Goal: Task Accomplishment & Management: Complete application form

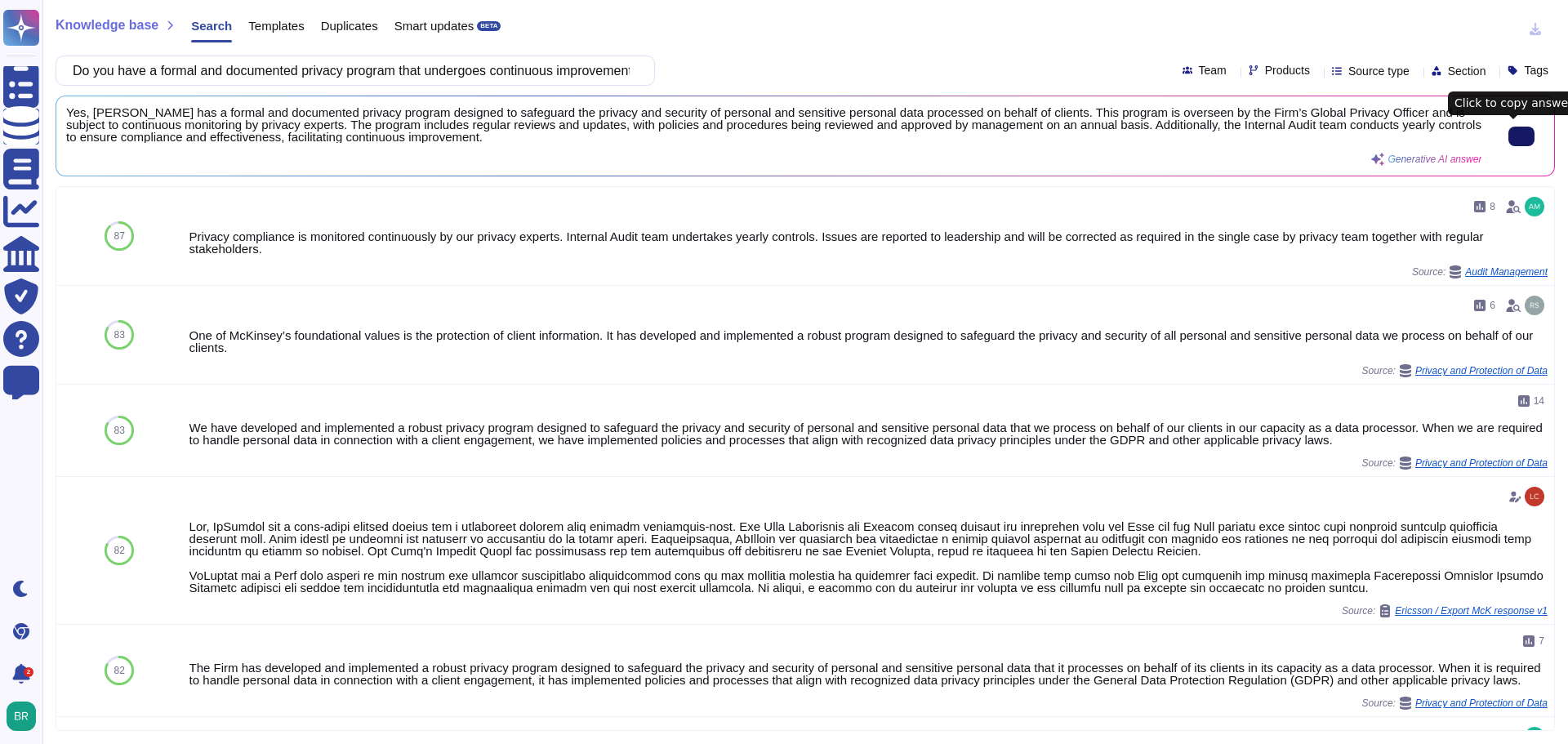
click at [255, 77] on input "Do you have a formal and documented privacy program that undergoes continuous i…" at bounding box center [351, 71] width 573 height 29
paste input "documented privacy policies and procedures that have been shared throughout the…"
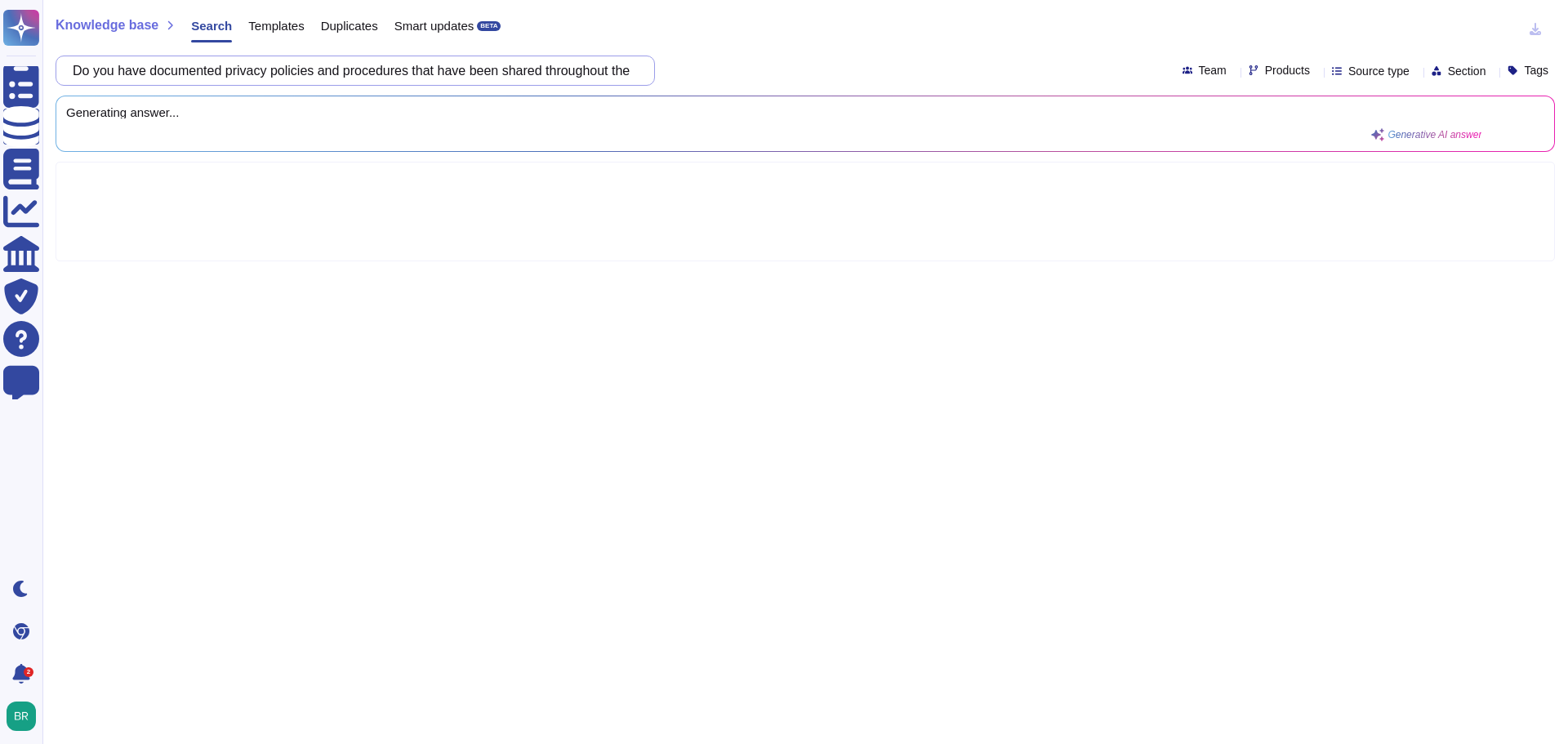
scroll to position [0, 383]
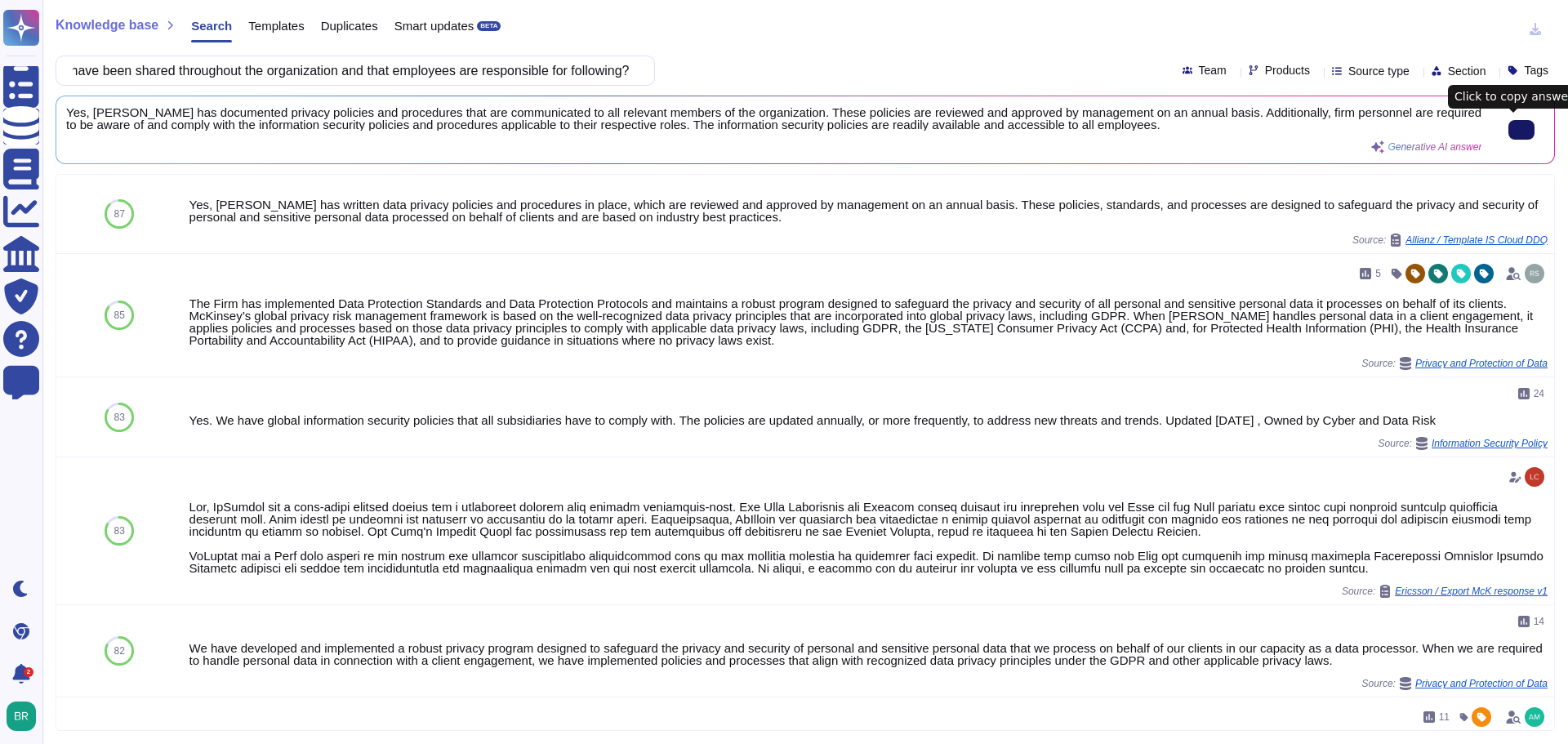
click at [1508, 135] on button at bounding box center [1521, 130] width 26 height 20
click at [303, 58] on input "Do you have documented privacy policies and procedures that have been shared th…" at bounding box center [351, 71] width 573 height 29
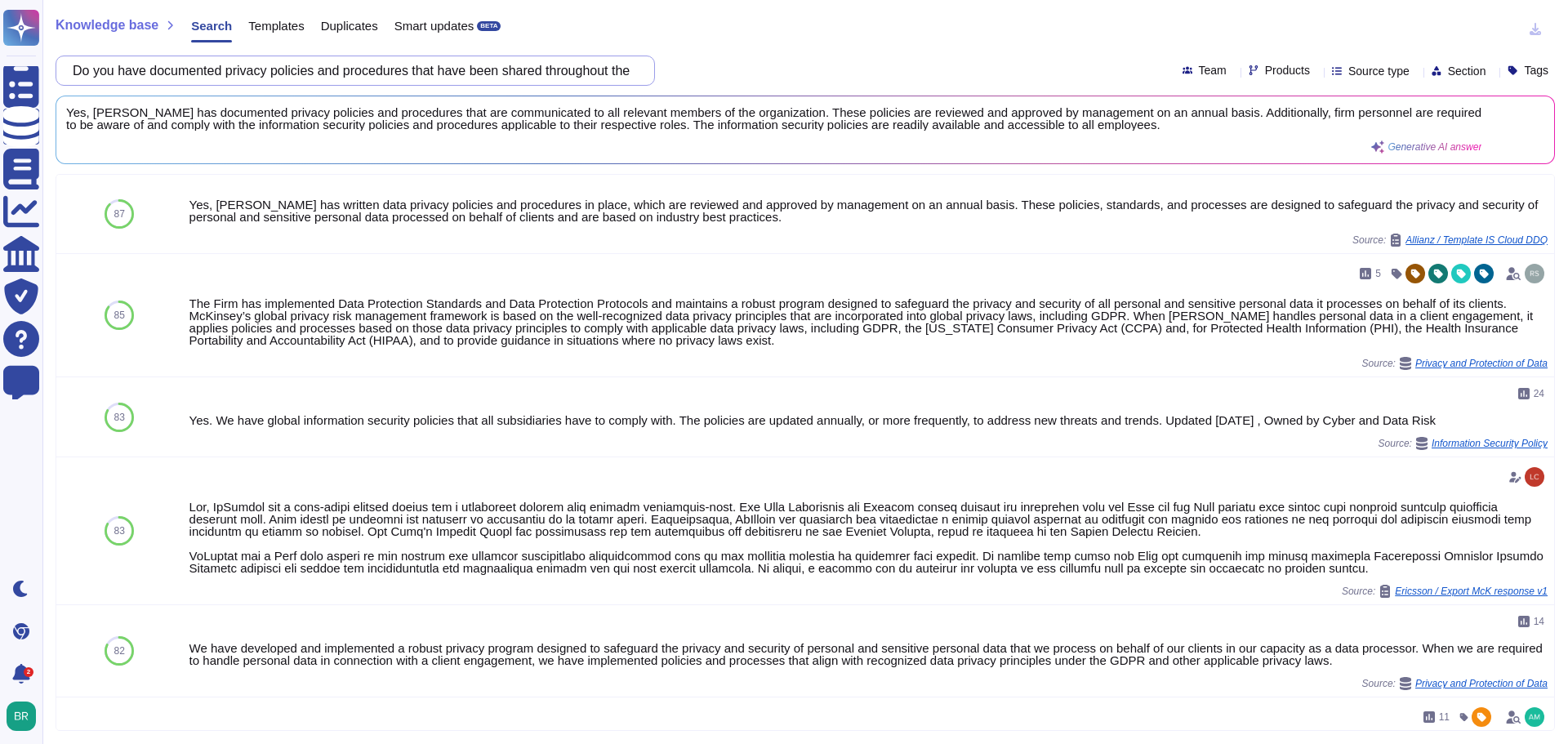
paste input "create and carry out risk treatment plans following risk assessments, and docum…"
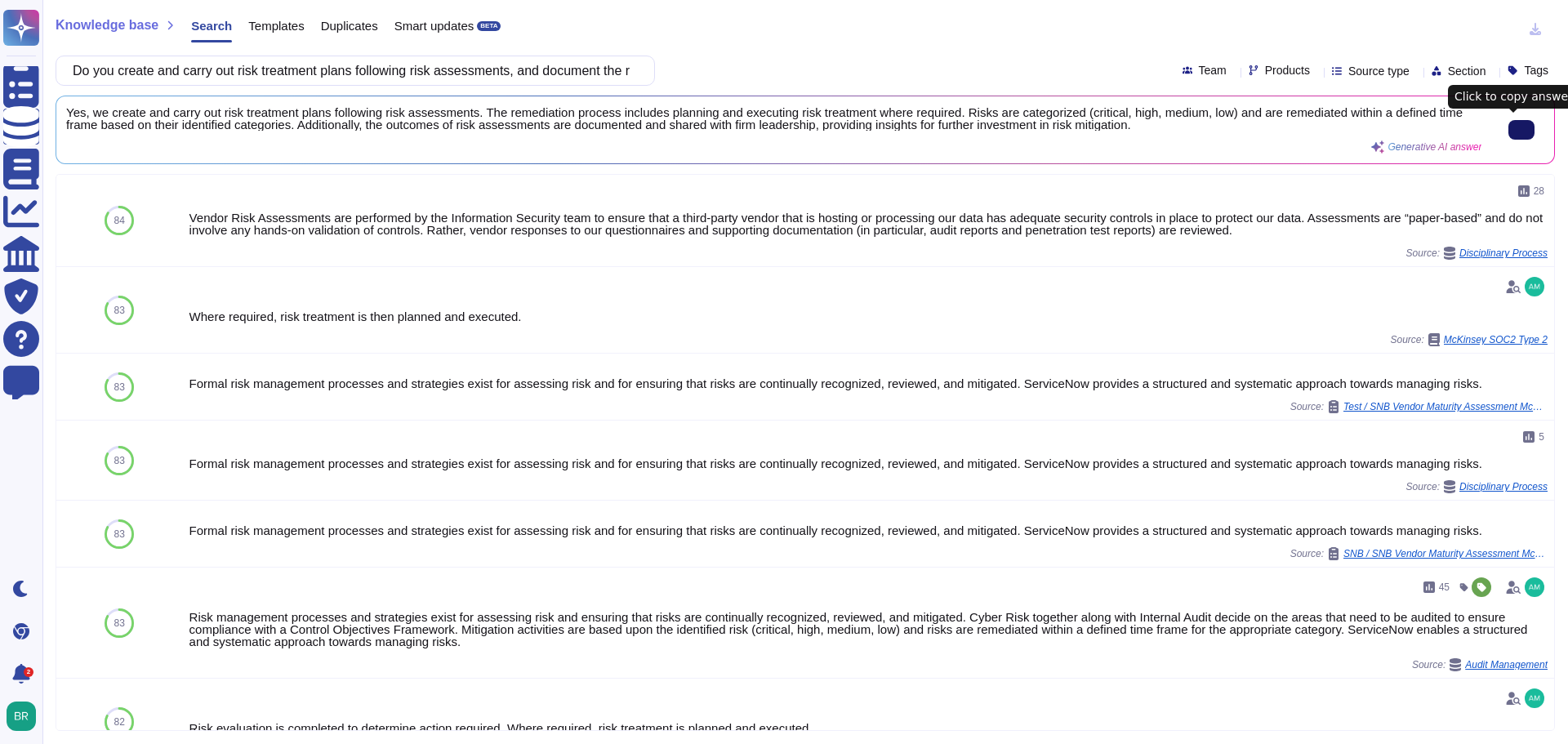
click at [1521, 130] on icon at bounding box center [1521, 130] width 0 height 0
click at [272, 79] on input "Do you create and carry out risk treatment plans following risk assessments, an…" at bounding box center [351, 71] width 573 height 29
paste input "onduct risk assessments at planned intervals or when significant changes are pl…"
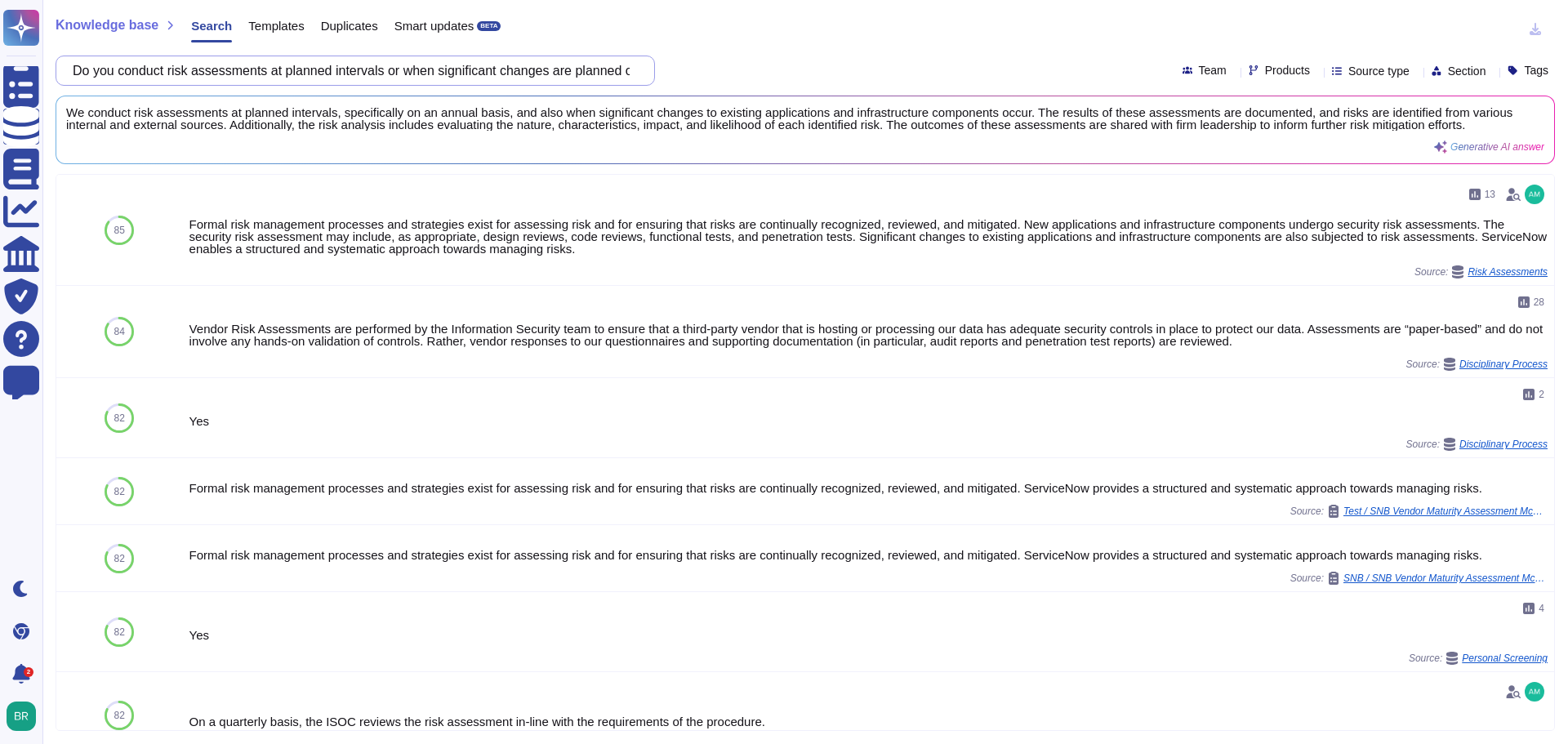
click at [333, 62] on input "Do you conduct risk assessments at planned intervals or when significant change…" at bounding box center [351, 71] width 573 height 29
paste input "Has your privacy program been audited by an independent third party?"
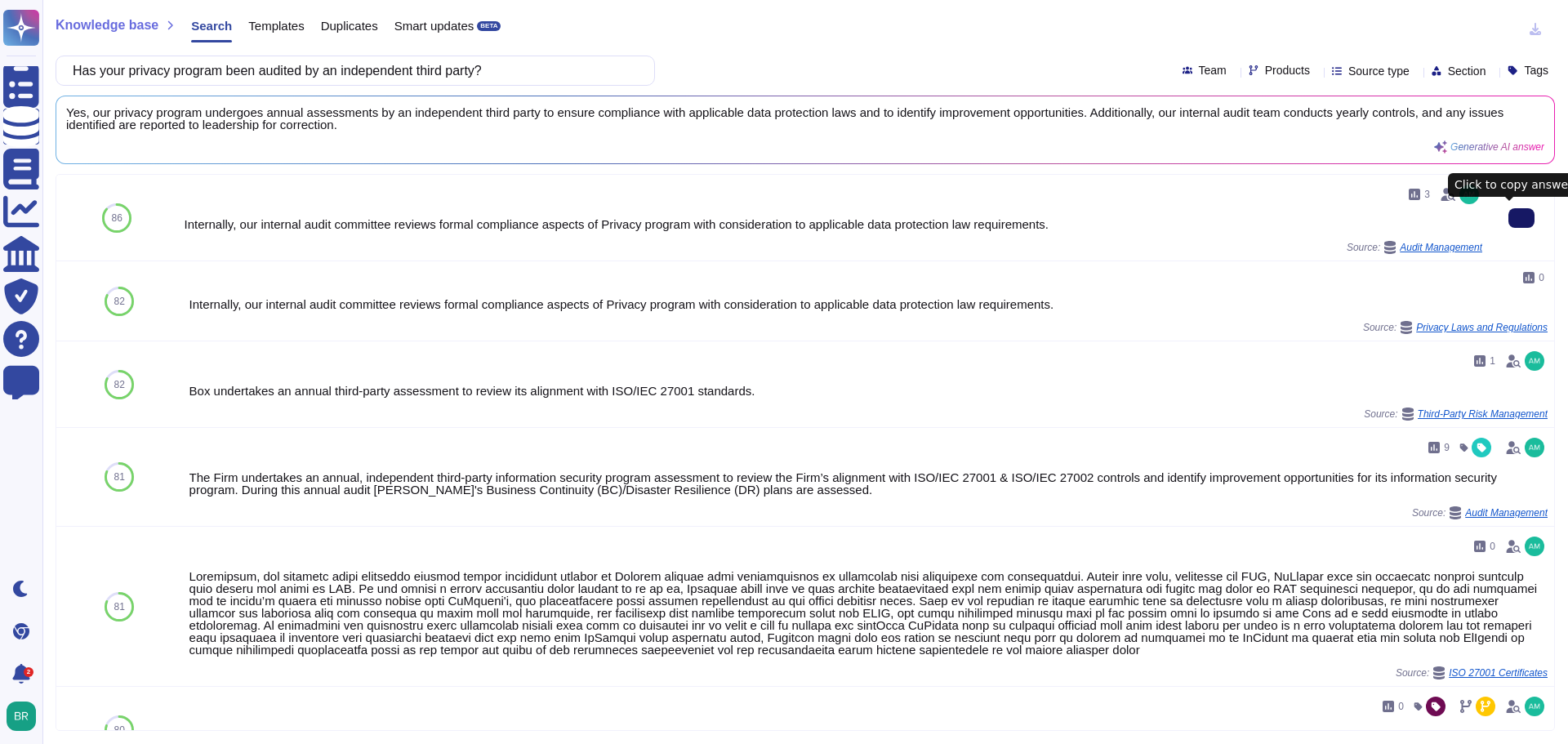
click at [1508, 221] on button at bounding box center [1521, 219] width 26 height 20
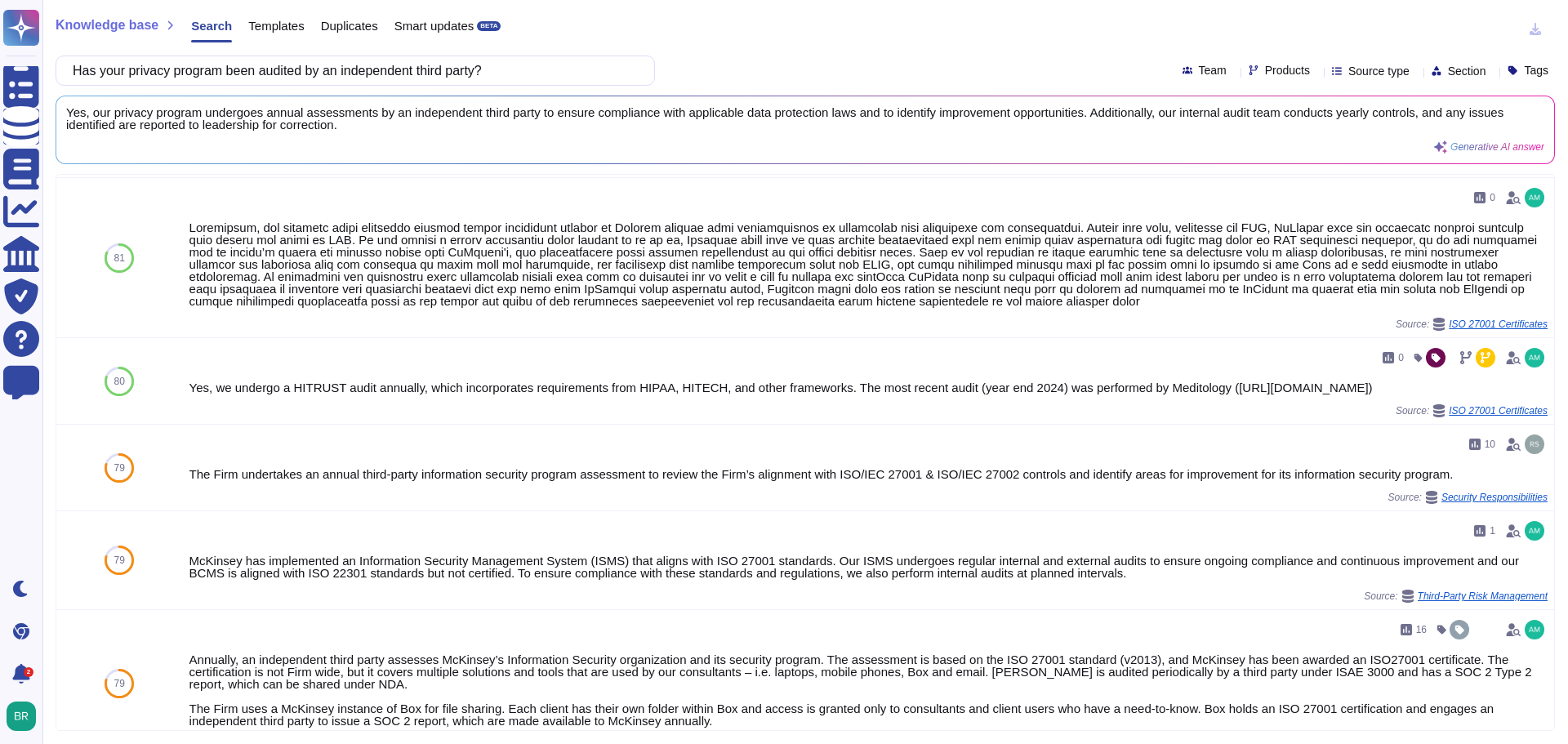
scroll to position [327, 0]
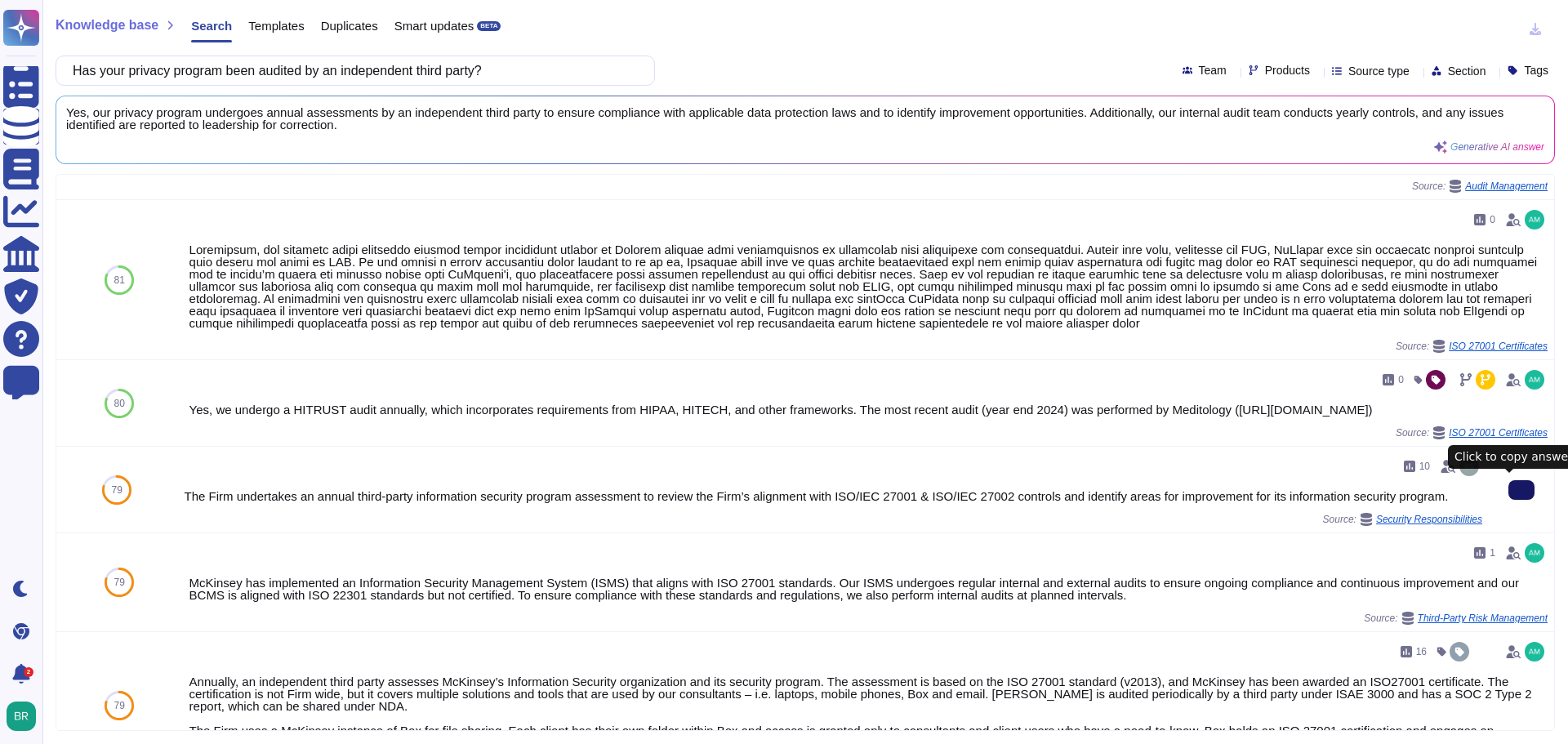
click at [369, 76] on input "Has your privacy program been audited by an independent third party?" at bounding box center [351, 71] width 573 height 29
paste input "Do you have procedures in place to forward applicable privacy / data protection…"
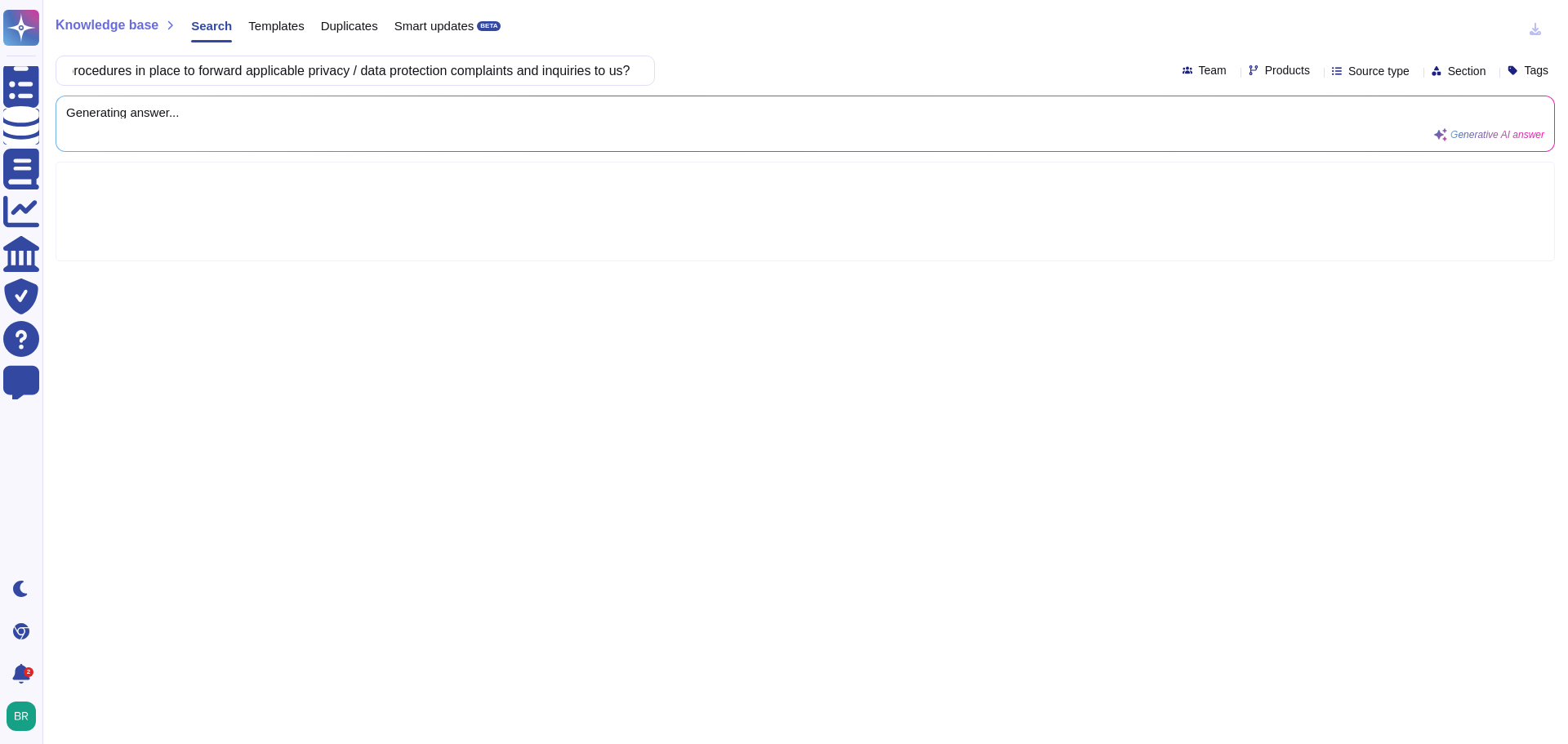
scroll to position [0, 0]
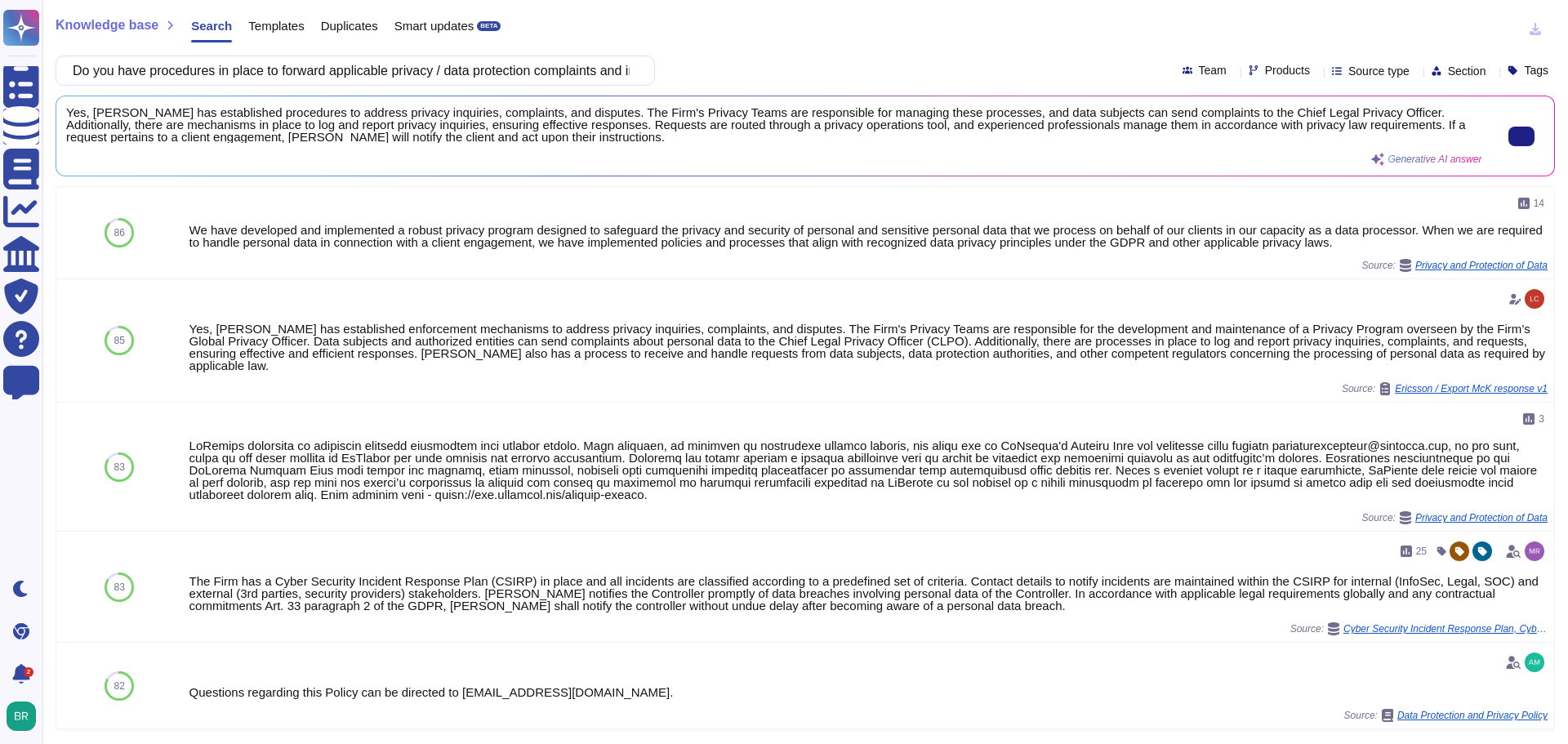
click at [504, 141] on span "Yes, [PERSON_NAME] has established procedures to address privacy inquiries, com…" at bounding box center [774, 124] width 1415 height 37
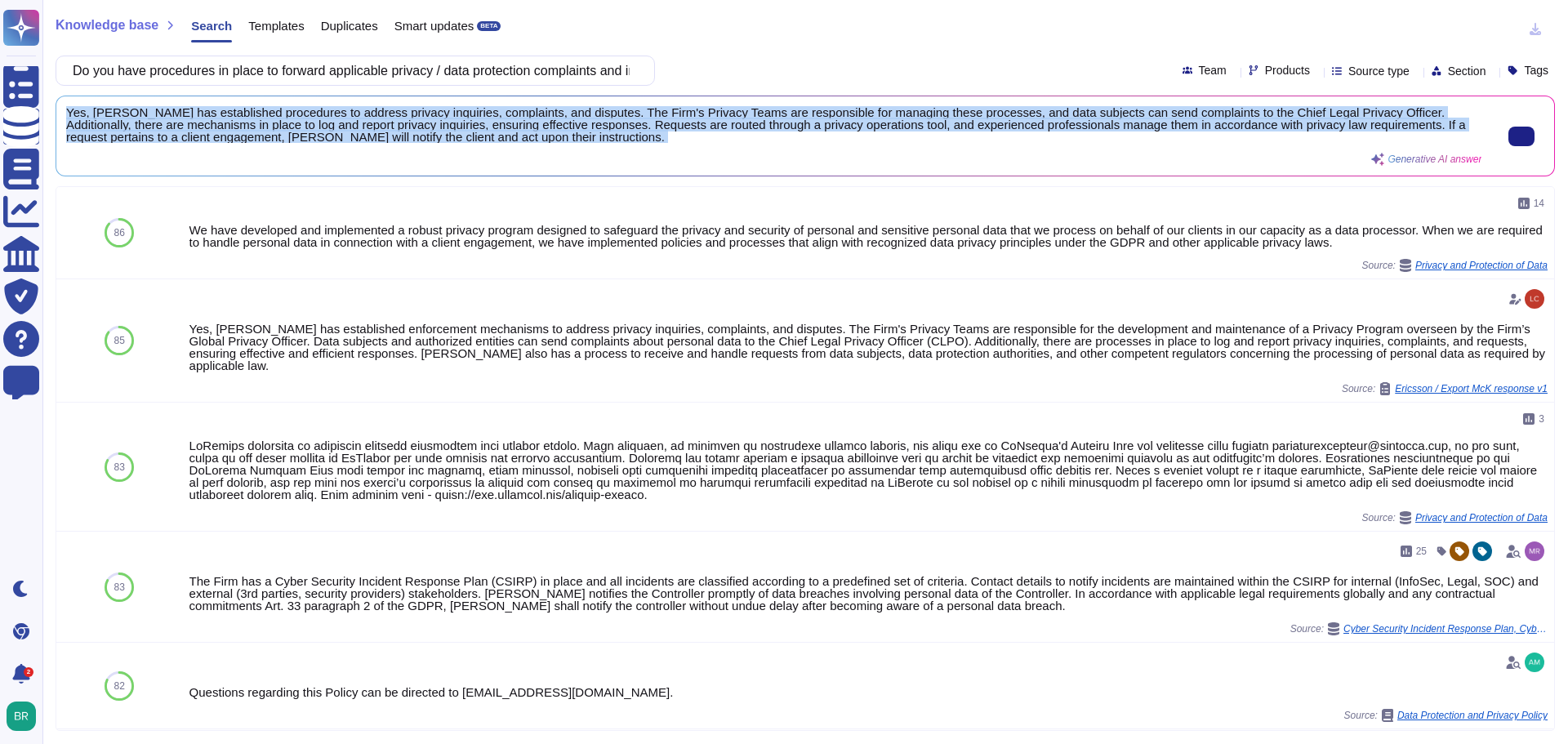
click at [504, 141] on span "Yes, [PERSON_NAME] has established procedures to address privacy inquiries, com…" at bounding box center [774, 124] width 1415 height 37
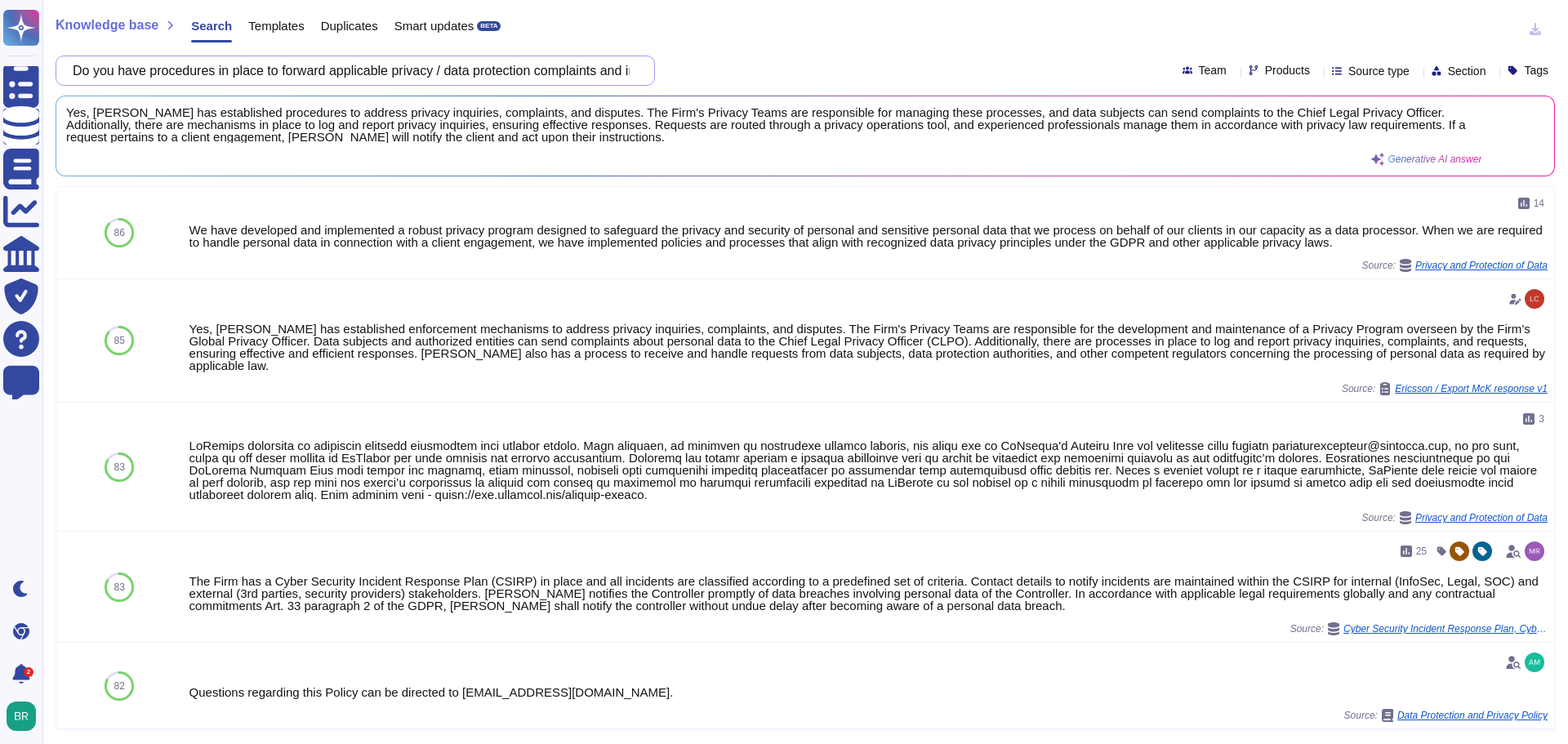
click at [403, 75] on input "Do you have procedures in place to forward applicable privacy / data protection…" at bounding box center [351, 71] width 573 height 29
click at [403, 76] on input "Do you have procedures in place to forward applicable privacy / data protection…" at bounding box center [351, 71] width 573 height 29
click at [403, 77] on input "Do you have procedures in place to forward applicable privacy / data protection…" at bounding box center [351, 71] width 573 height 29
paste input "ensure that privacy and data protection issues are considered during both the d…"
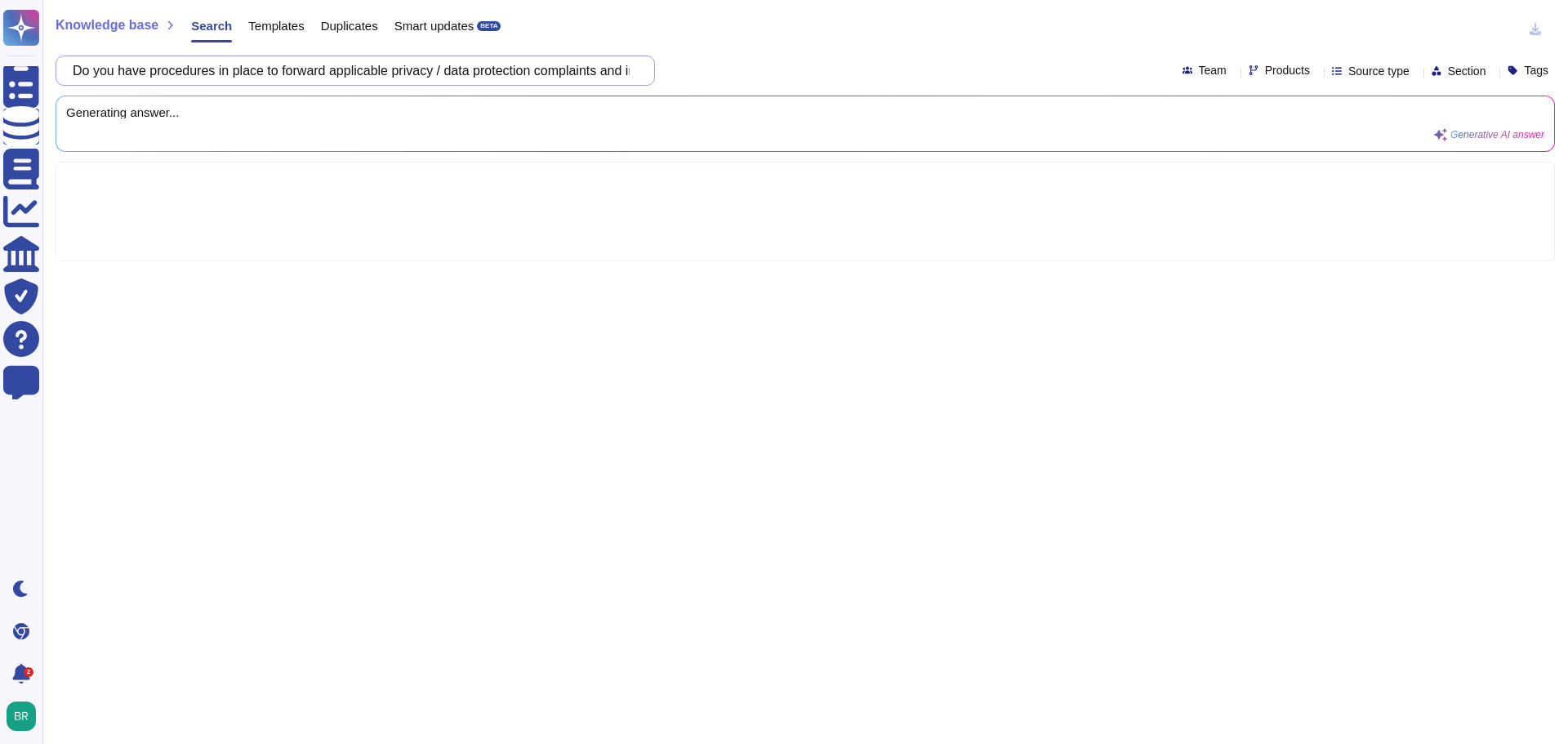
scroll to position [0, 393]
type input "Do you ensure that privacy and data protection issues are considered during bot…"
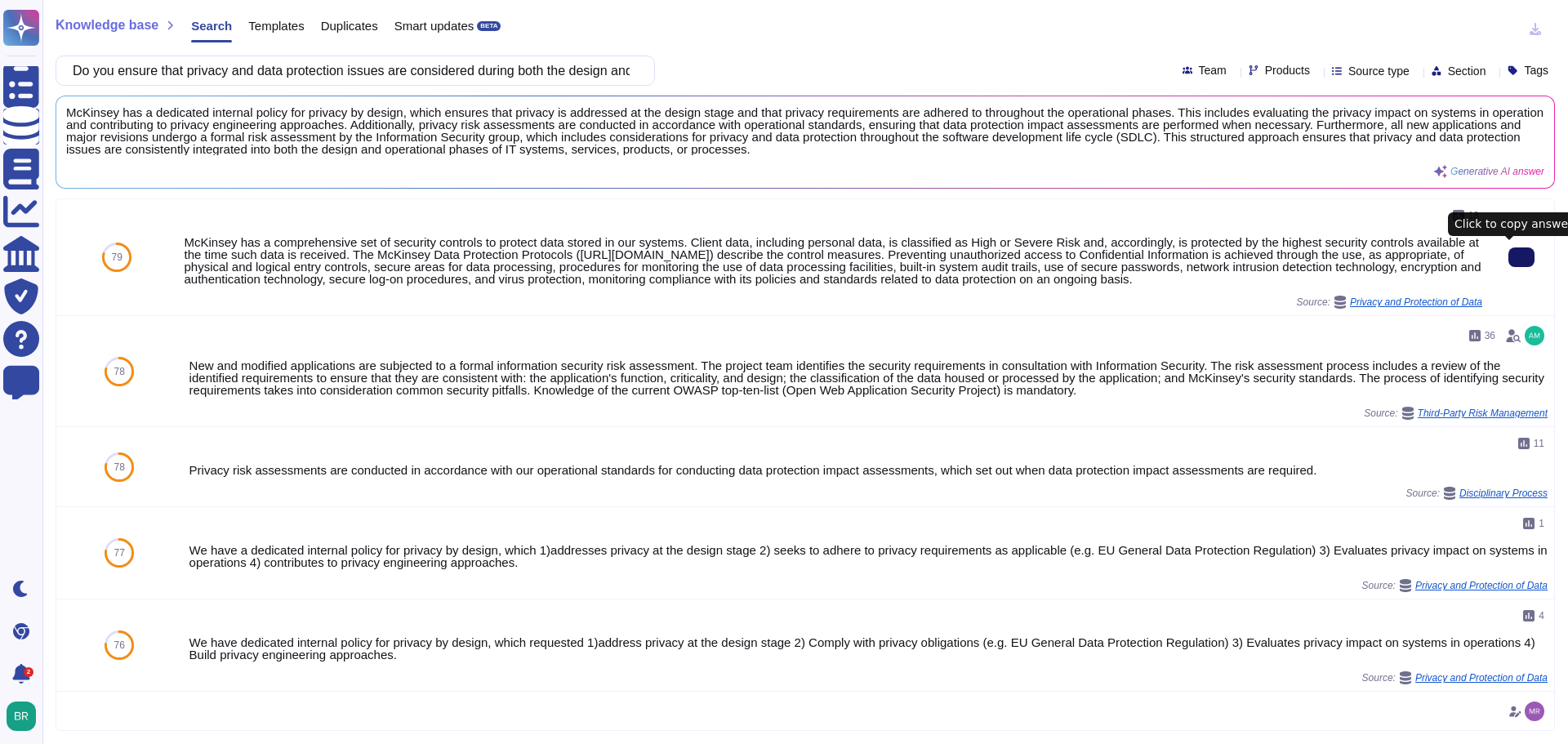
click at [1521, 257] on icon at bounding box center [1521, 257] width 0 height 0
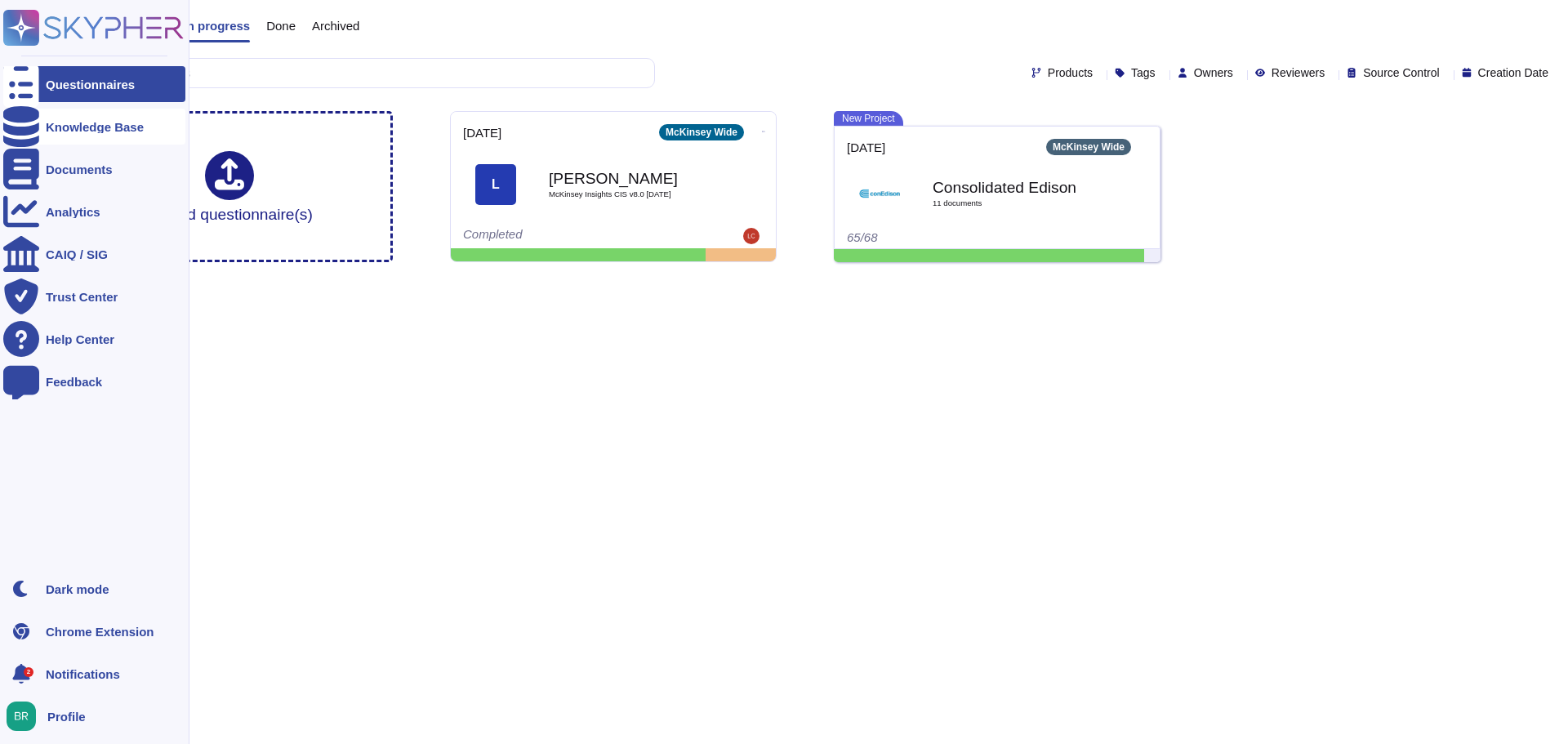
click at [117, 121] on div "Knowledge Base" at bounding box center [94, 127] width 98 height 12
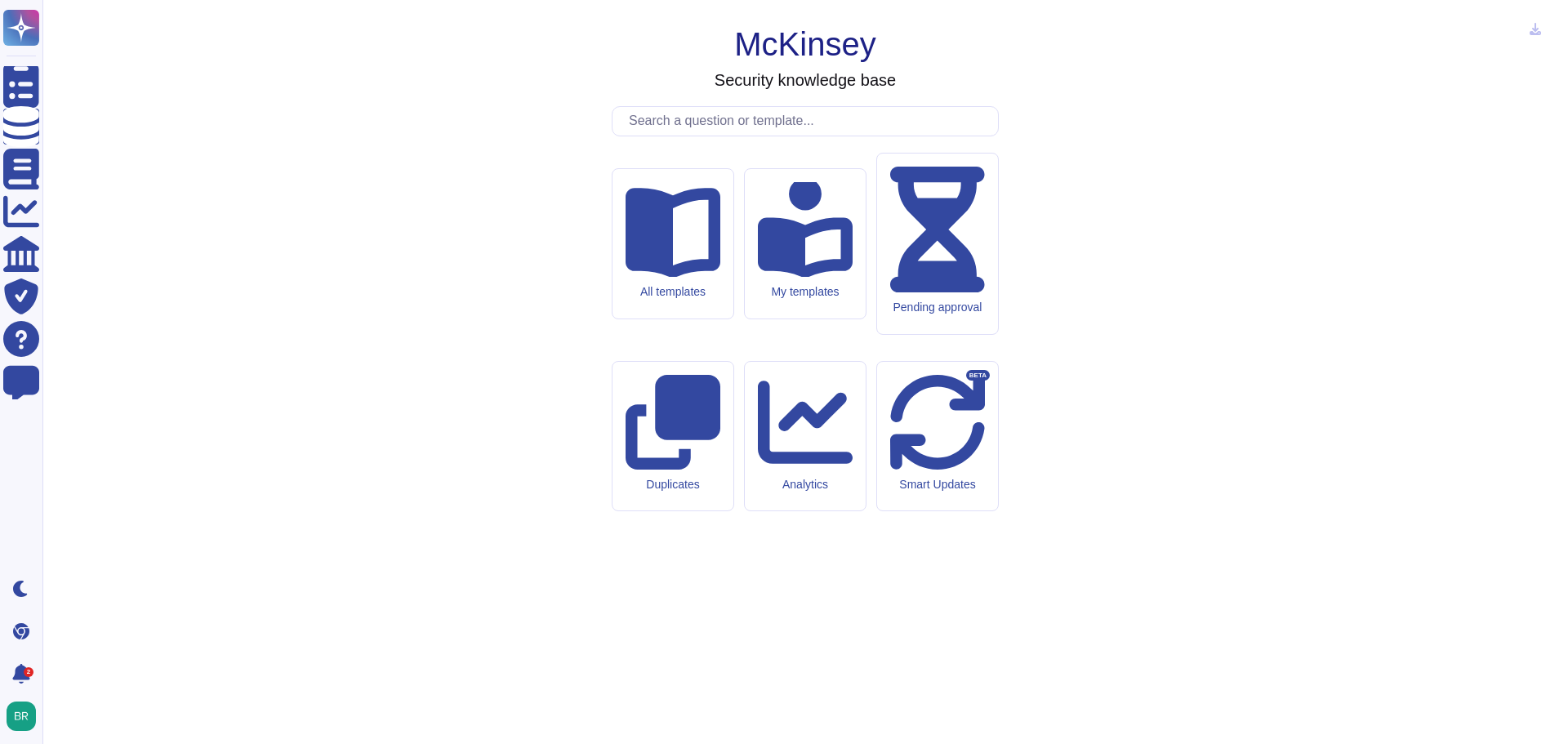
click at [806, 135] on input "text" at bounding box center [809, 121] width 377 height 29
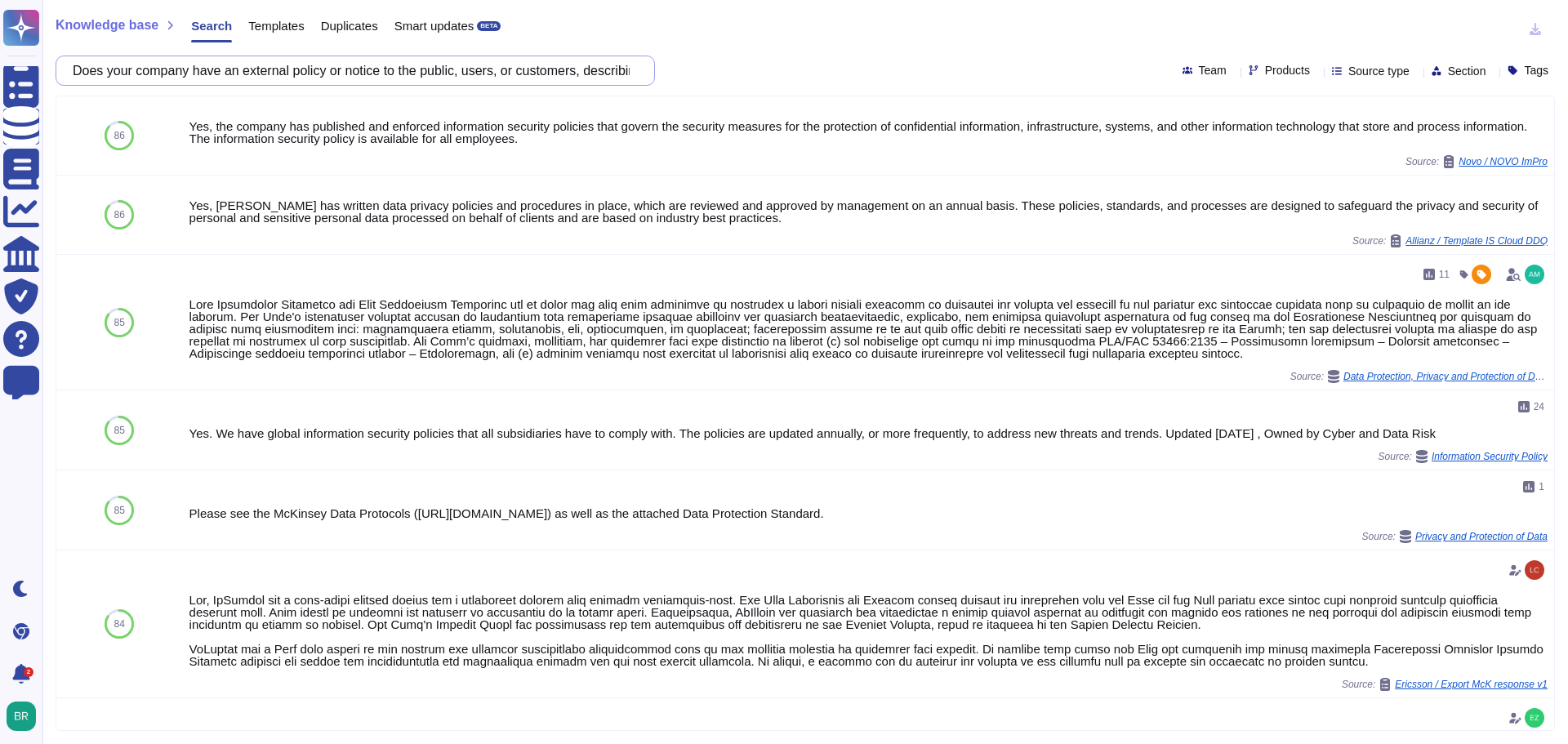
click at [508, 72] on input "Does your company have an external policy or notice to the public, users, or cu…" at bounding box center [351, 71] width 573 height 29
paste input "Will you be capable of providing reasonable assistance to us to that ensure our…"
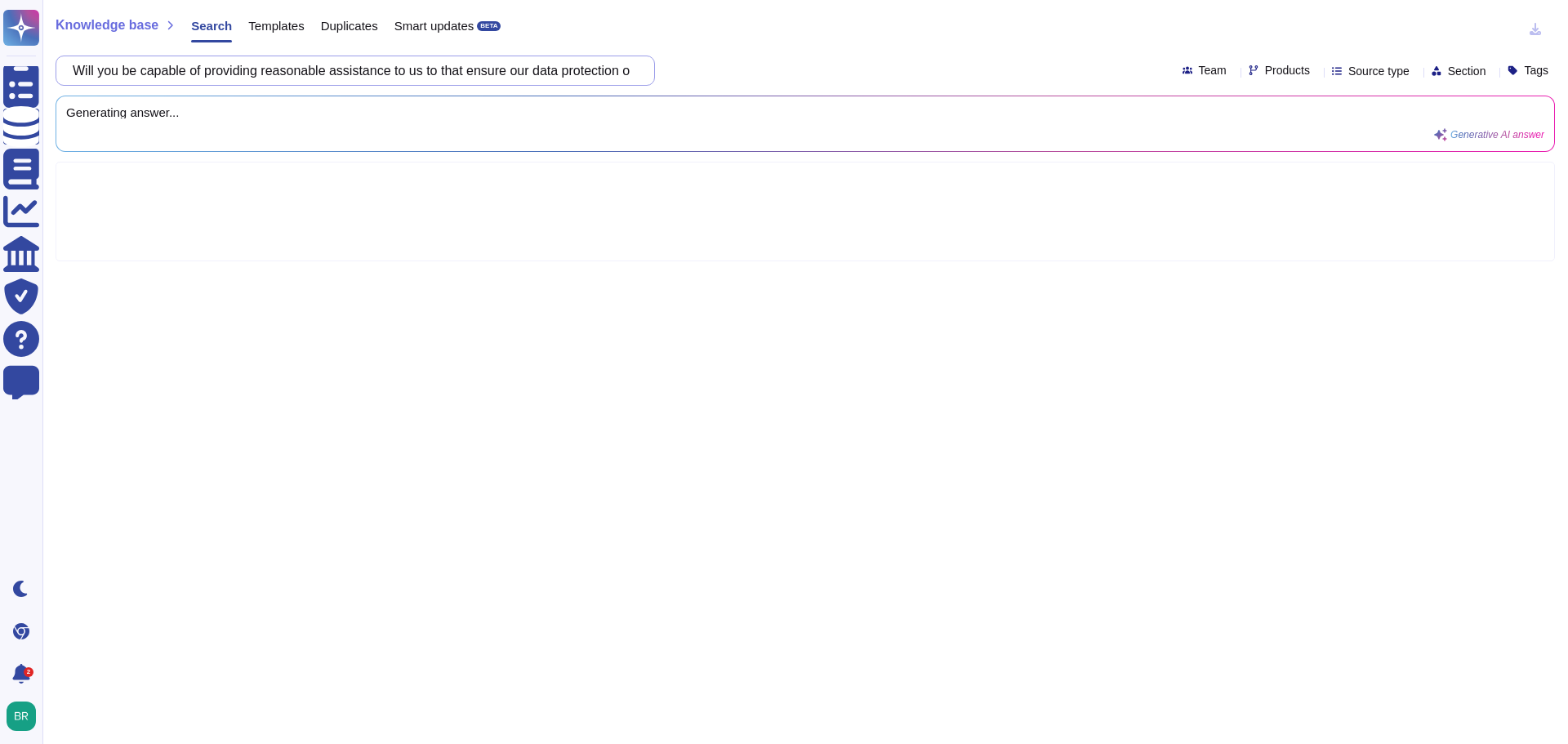
scroll to position [0, 234]
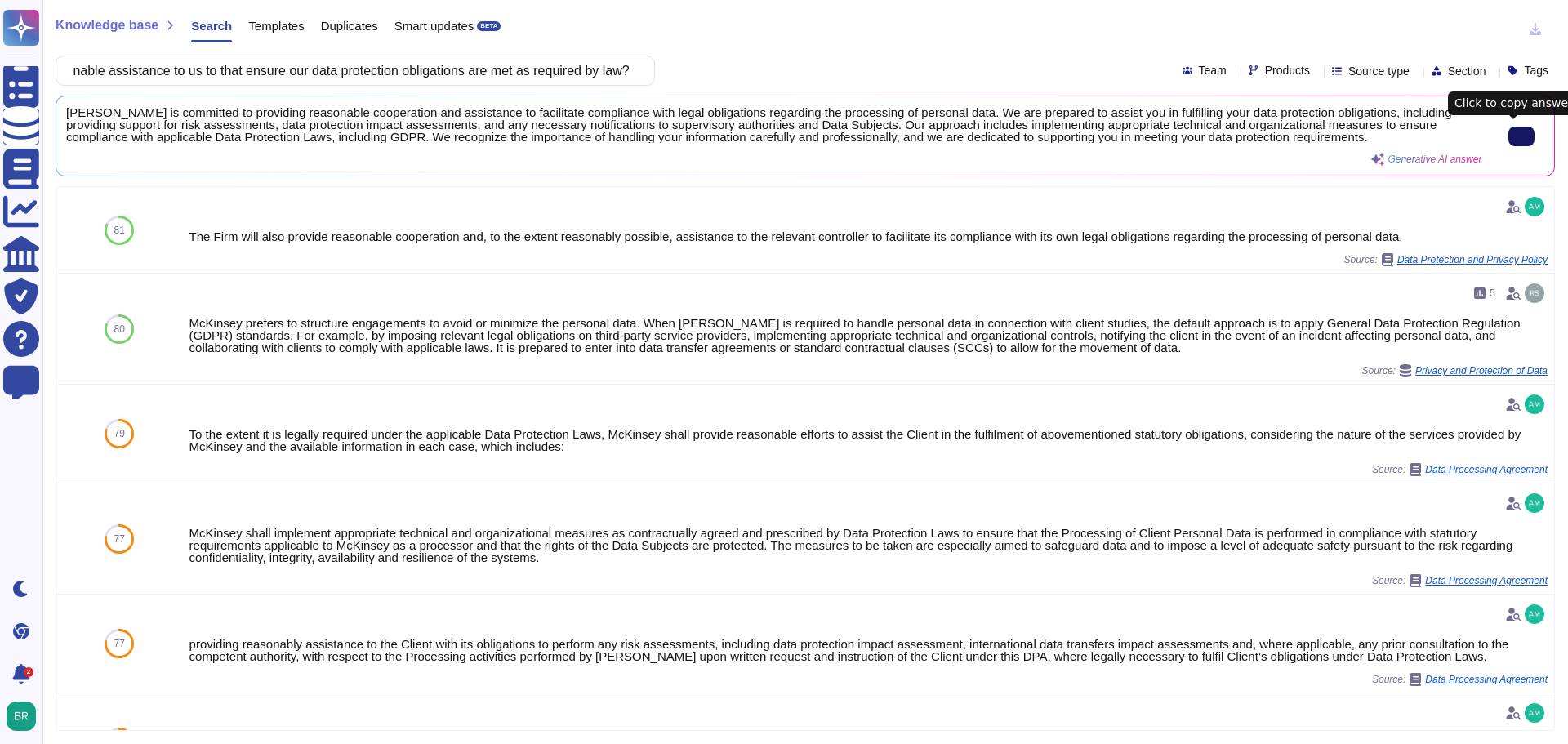
click at [1508, 140] on button at bounding box center [1521, 136] width 26 height 20
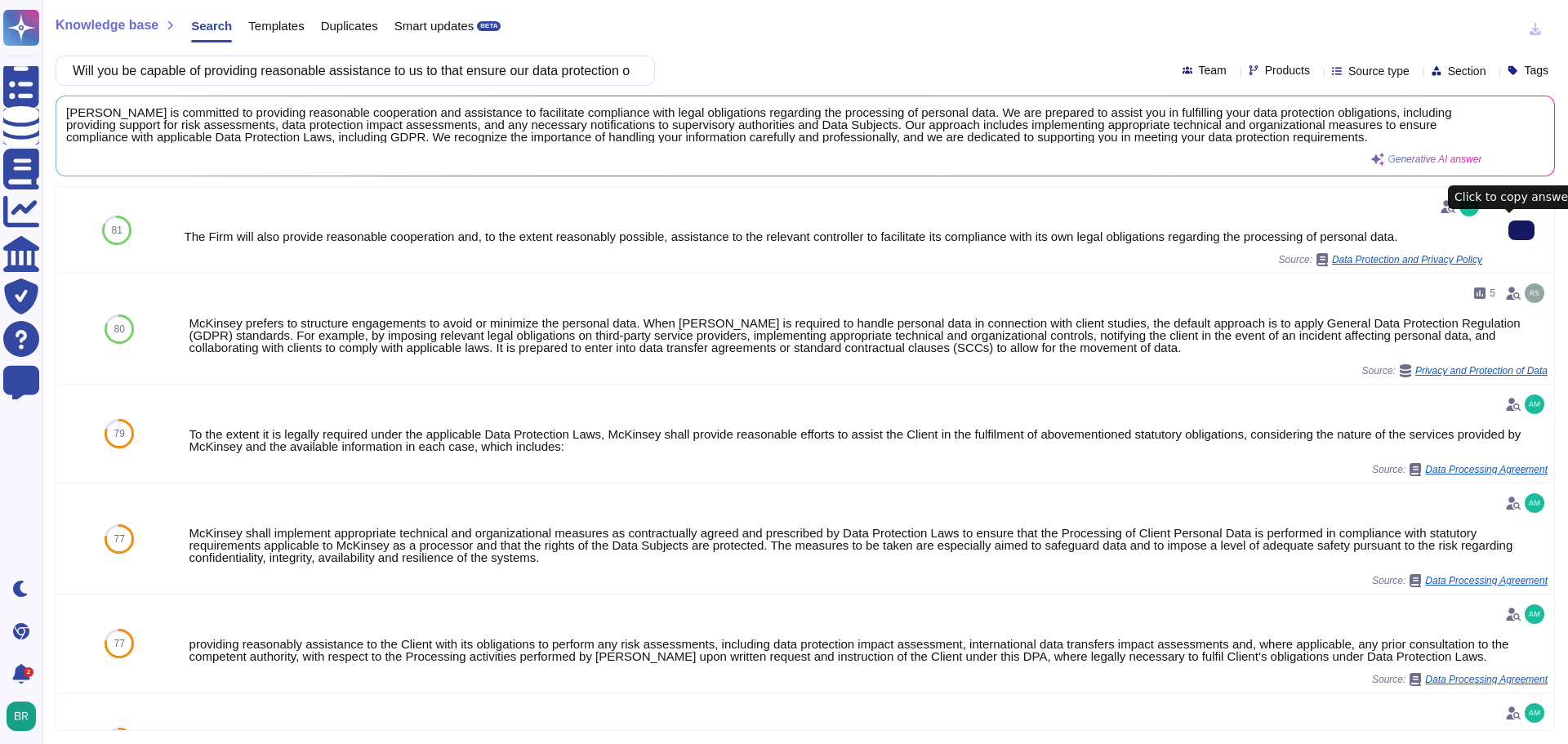
click at [1508, 227] on button at bounding box center [1521, 230] width 26 height 20
click at [352, 68] on input "Will you be capable of providing reasonable assistance to us to that ensure our…" at bounding box center [351, 71] width 573 height 29
paste input "assisting us with our obligations to perform data protection impact assessments…"
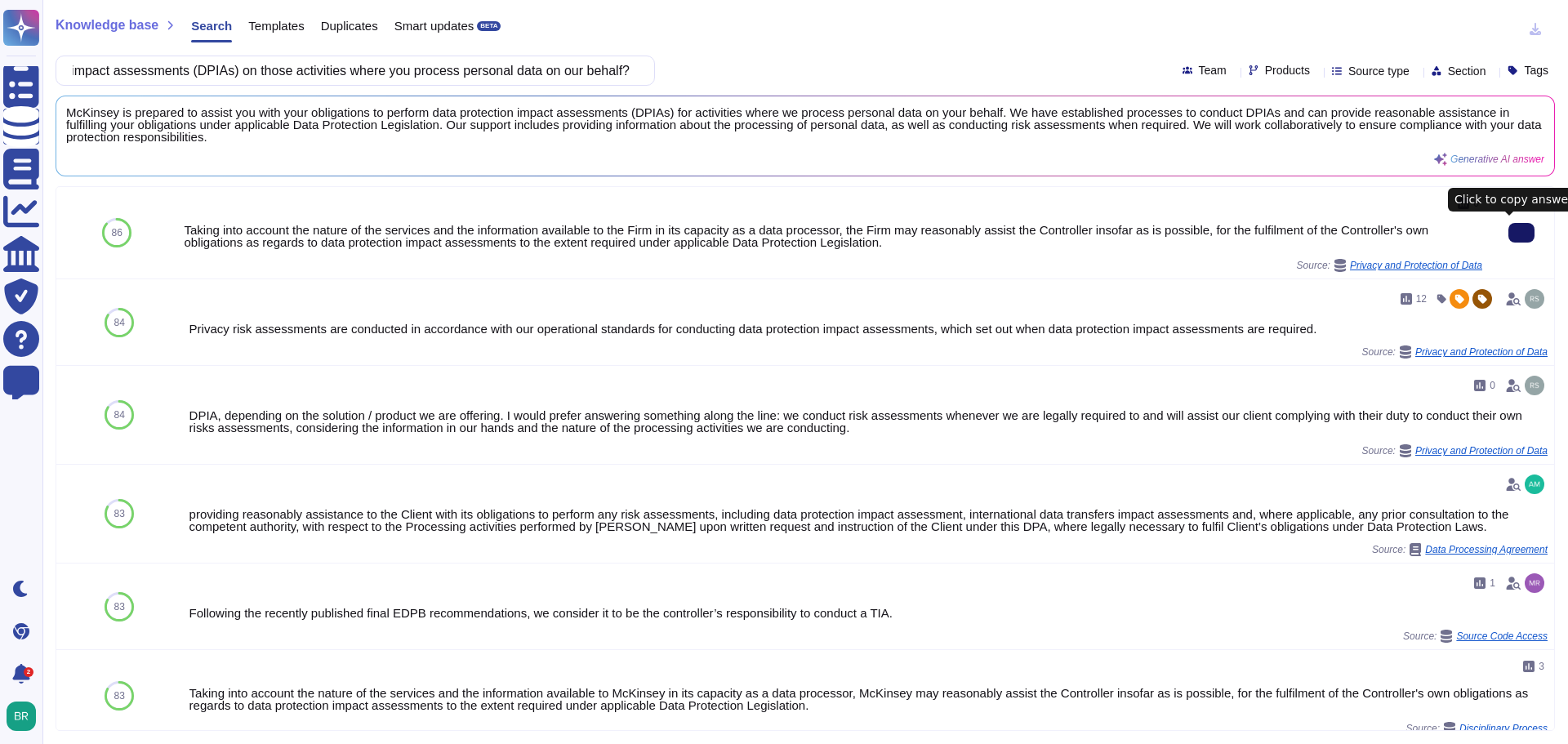
click at [1521, 232] on icon at bounding box center [1521, 232] width 0 height 0
click at [460, 67] on input "Will you be capable of assisting us with our obligations to perform data protec…" at bounding box center [351, 71] width 573 height 29
paste input "Do you provide "just-in-time notice" when collecting data from individuals (inc…"
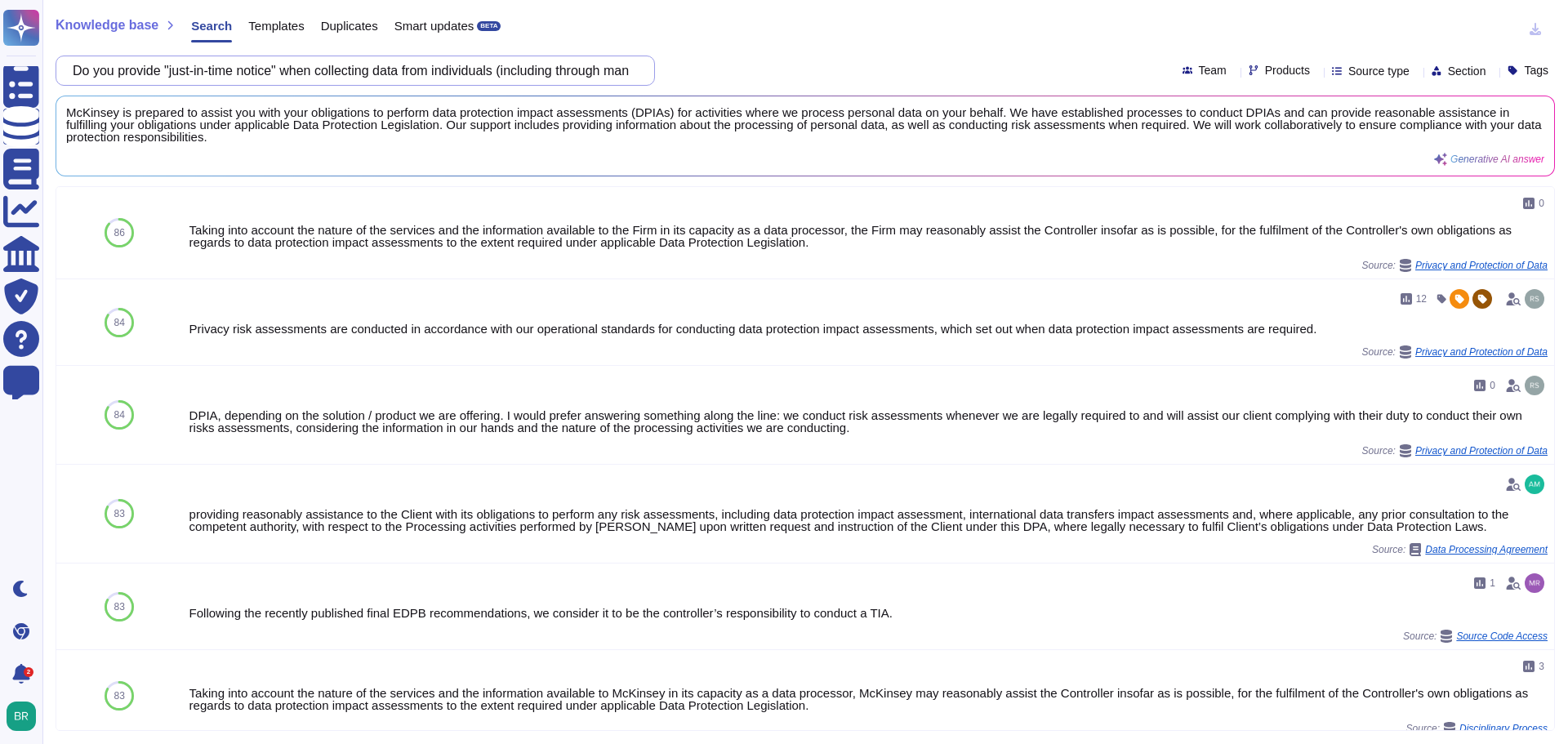
scroll to position [0, 233]
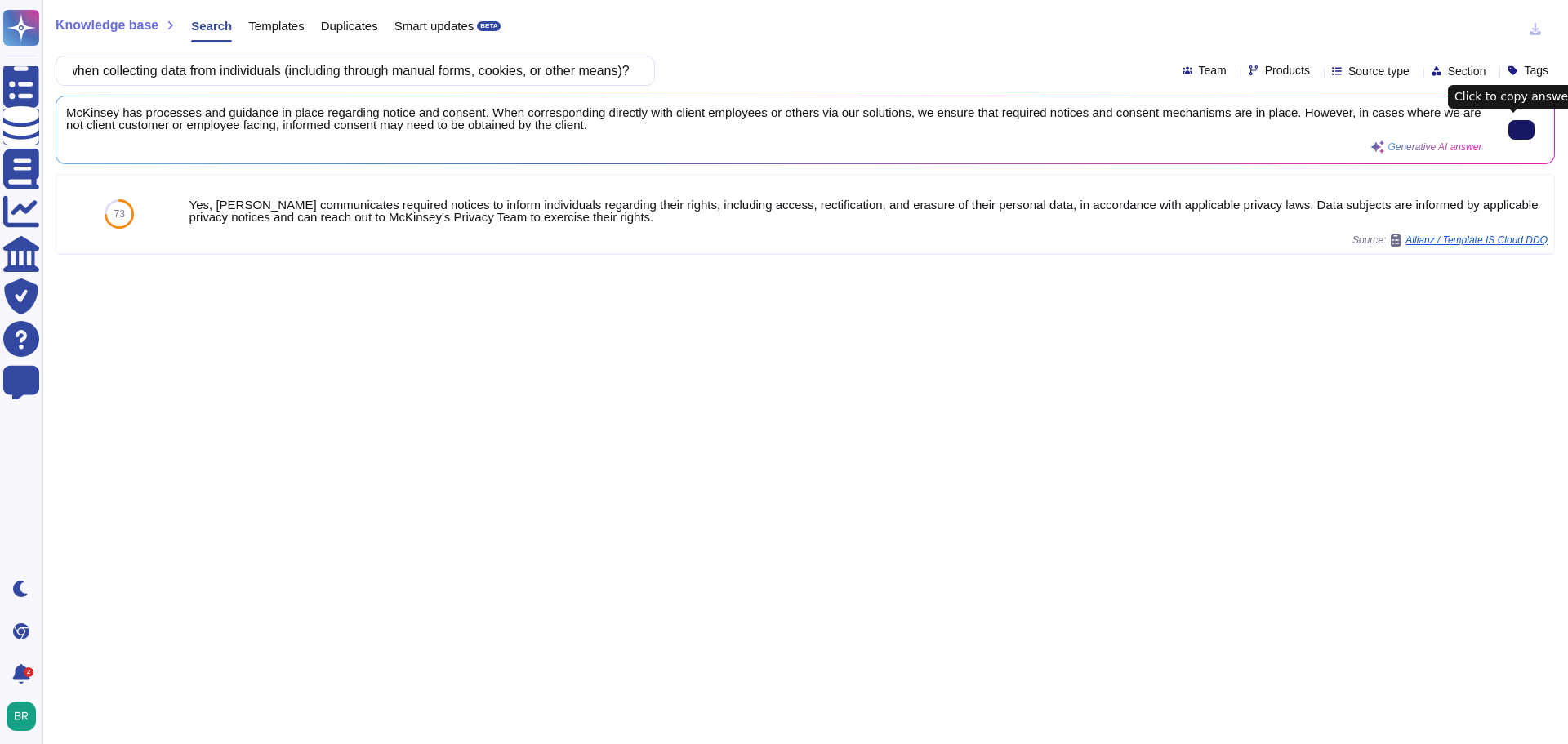
click at [1521, 130] on icon at bounding box center [1521, 130] width 0 height 0
click at [474, 68] on input "Do you provide "just-in-time notice" when collecting data from individuals (inc…" at bounding box center [351, 71] width 573 height 29
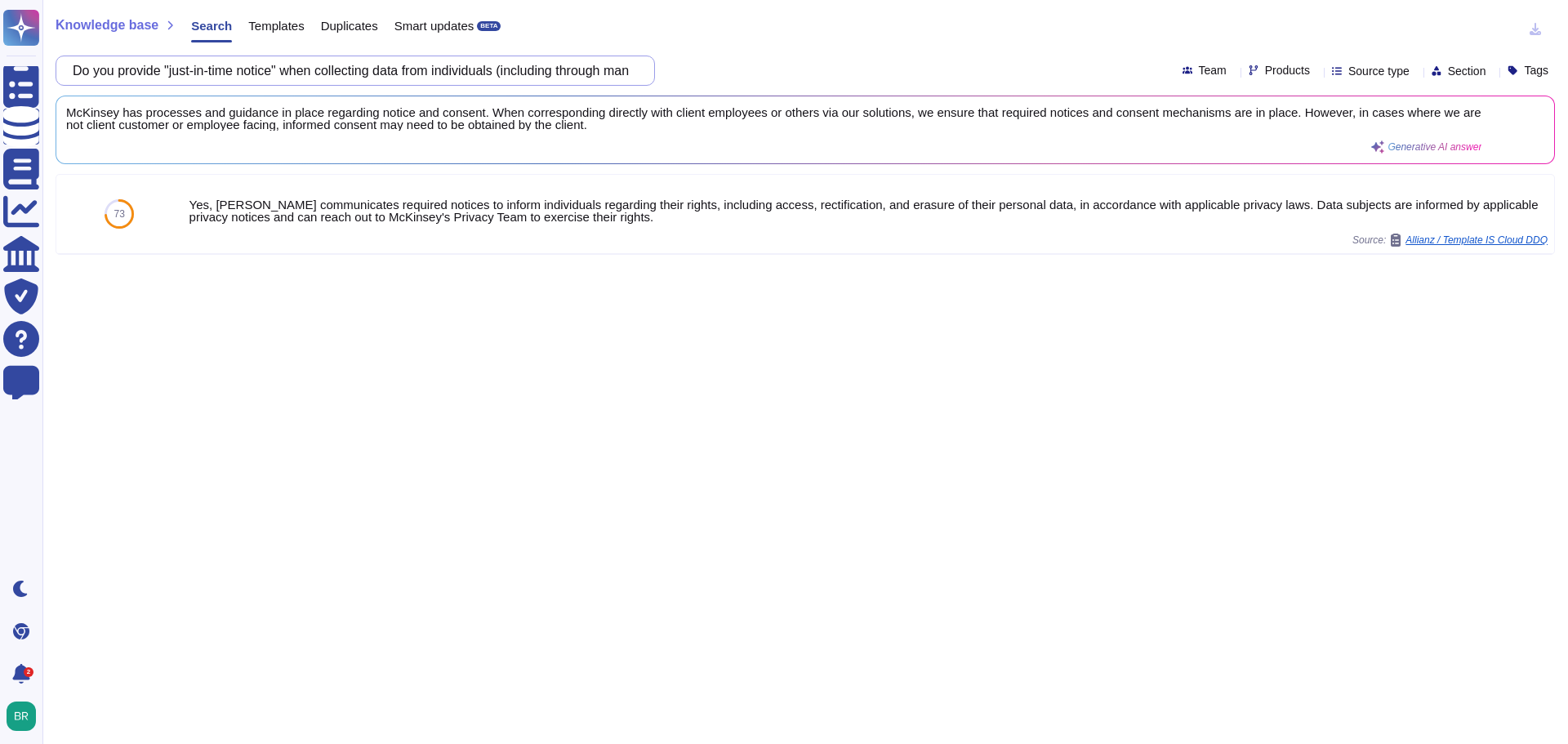
paste input "have a process in place to communicate to us any requests by individuals to exe…"
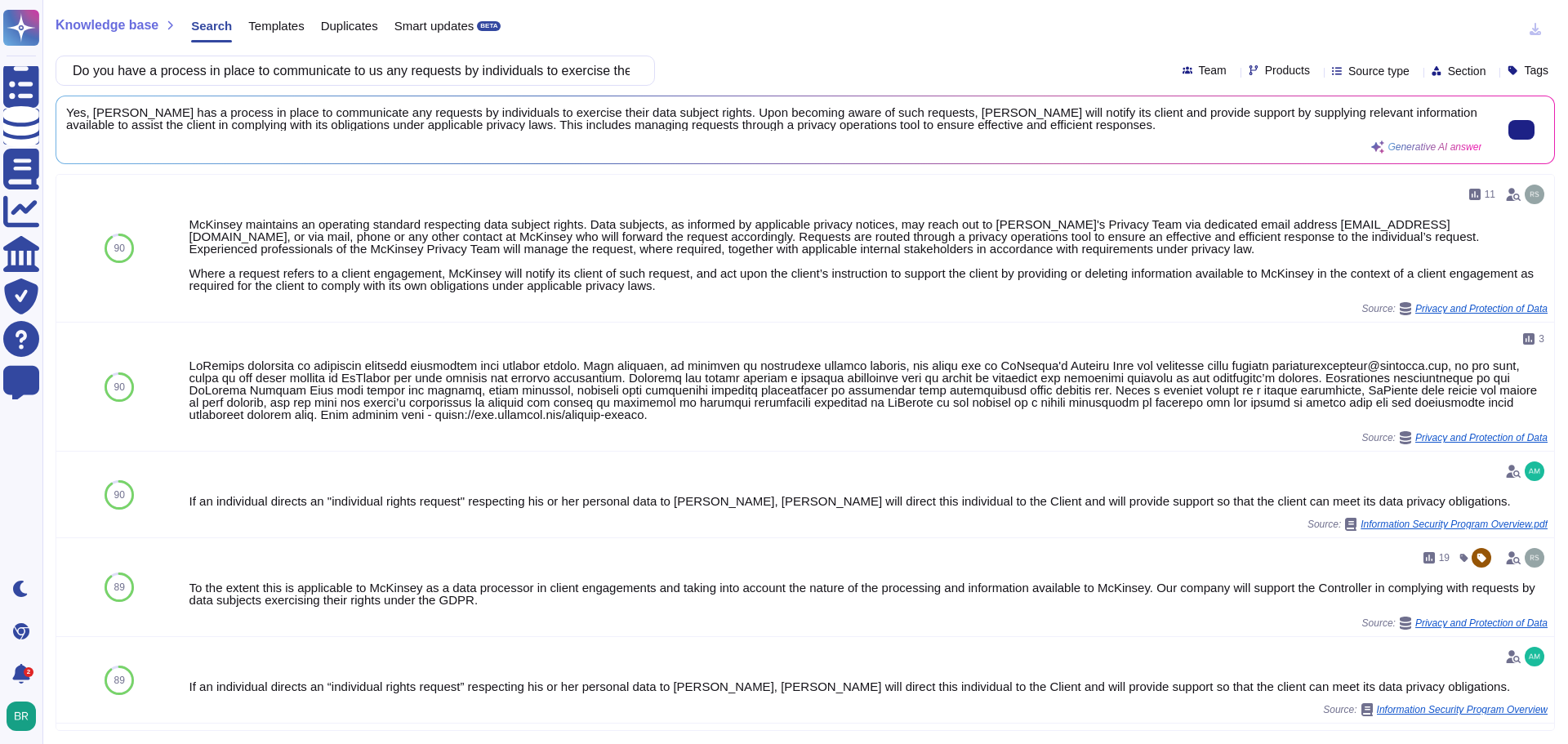
click at [555, 117] on span "Yes, McKinsey has a process in place to communicate any requests by individuals…" at bounding box center [774, 118] width 1415 height 25
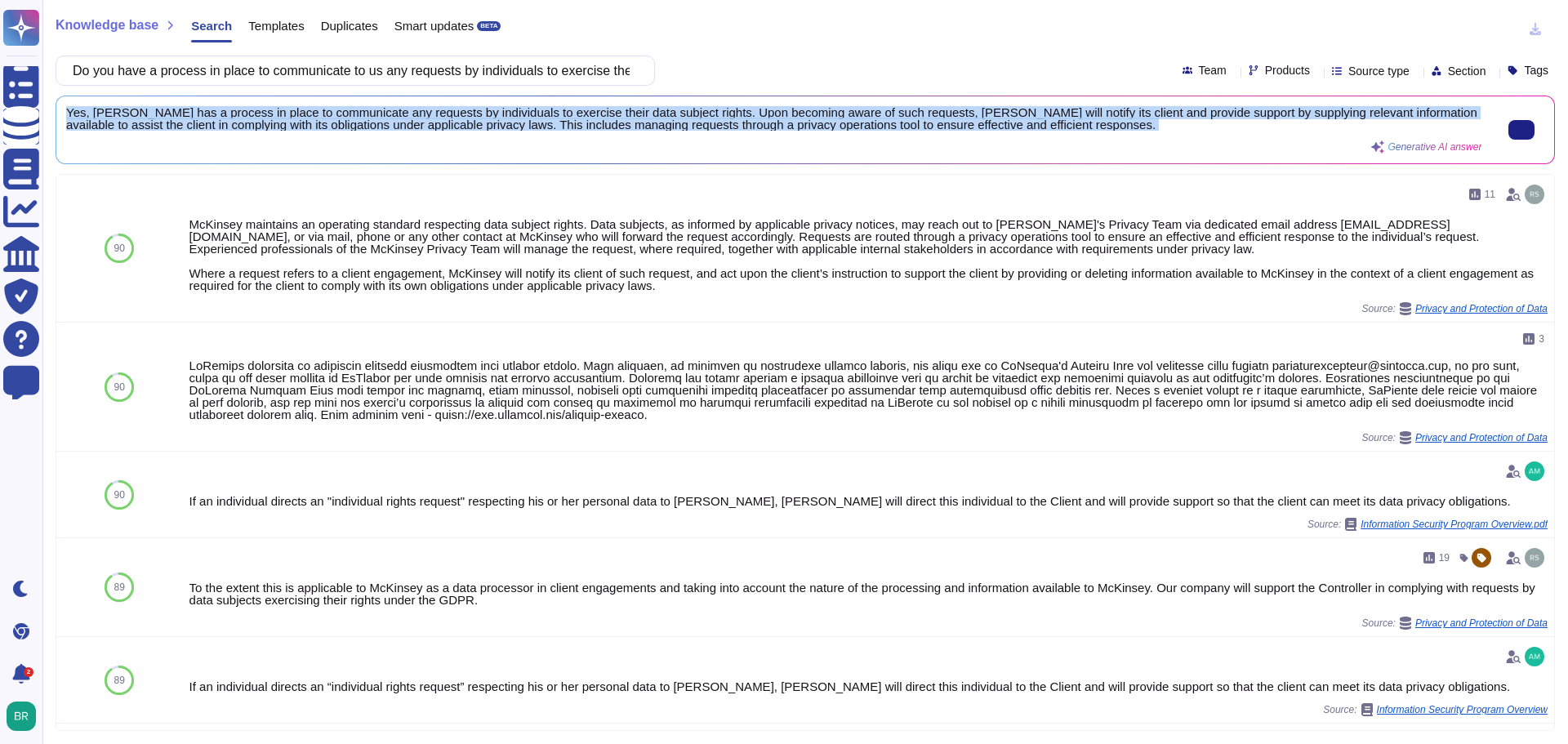
click at [555, 117] on span "Yes, McKinsey has a process in place to communicate any requests by individuals…" at bounding box center [774, 118] width 1415 height 25
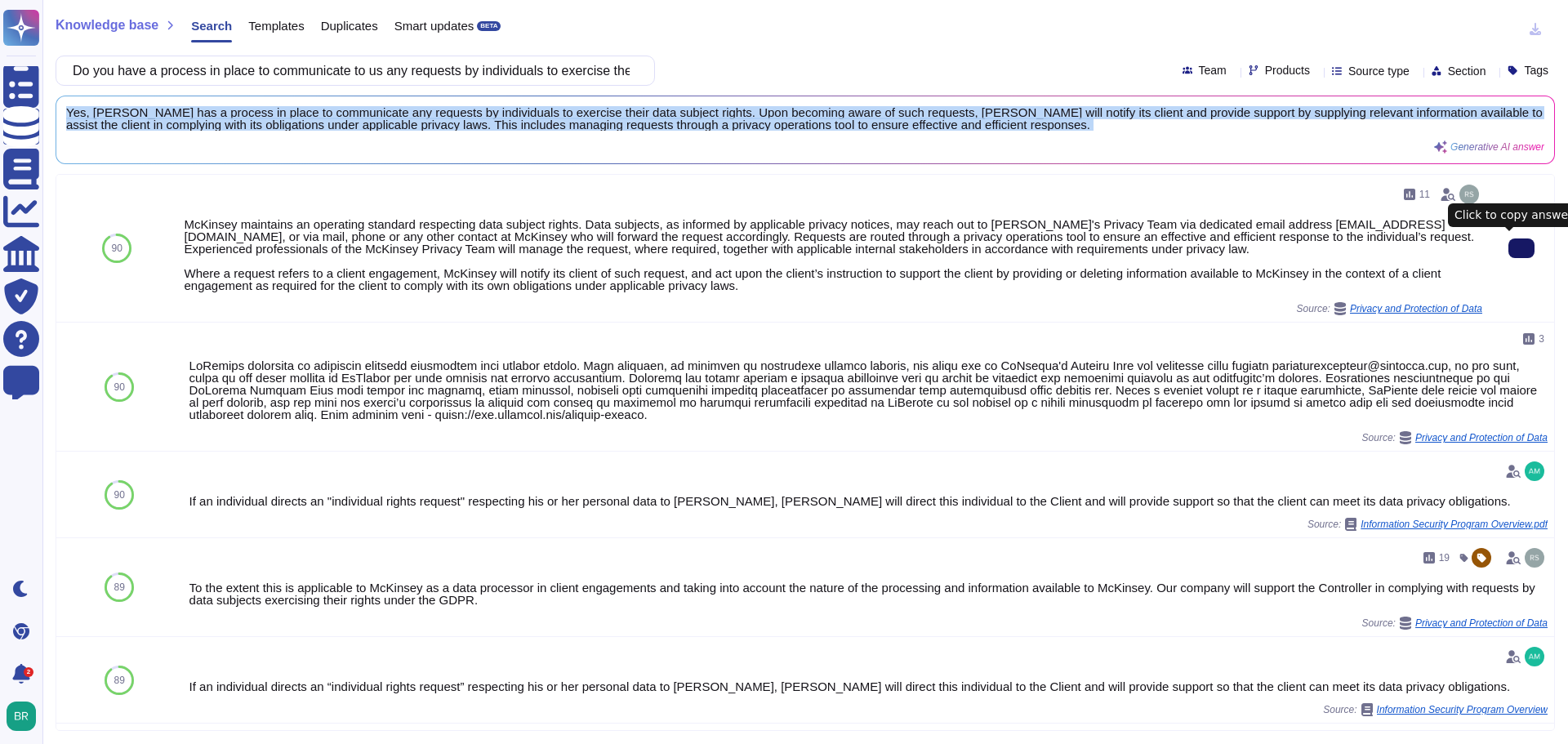
click at [1521, 248] on icon at bounding box center [1521, 248] width 0 height 0
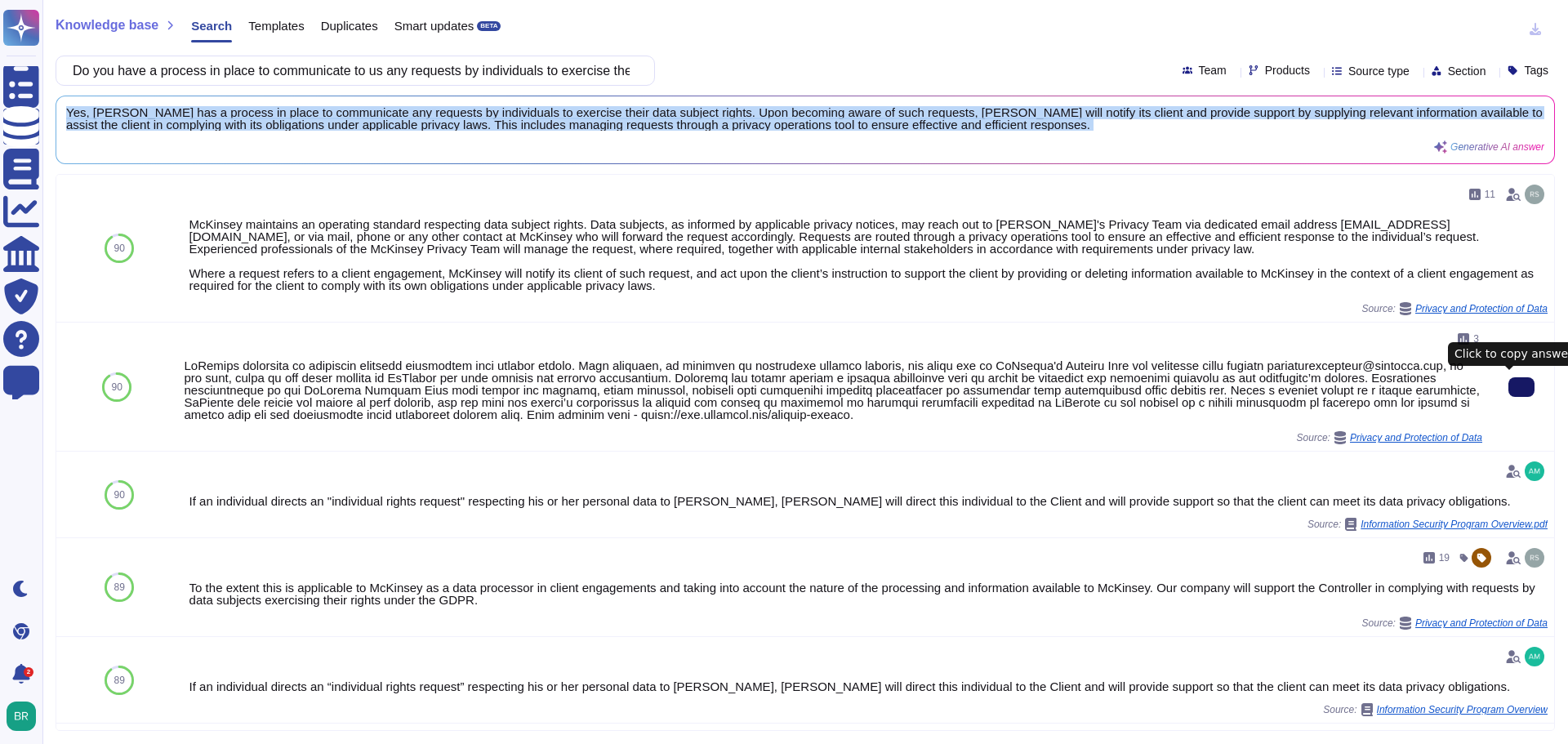
click at [1521, 387] on icon at bounding box center [1521, 387] width 0 height 0
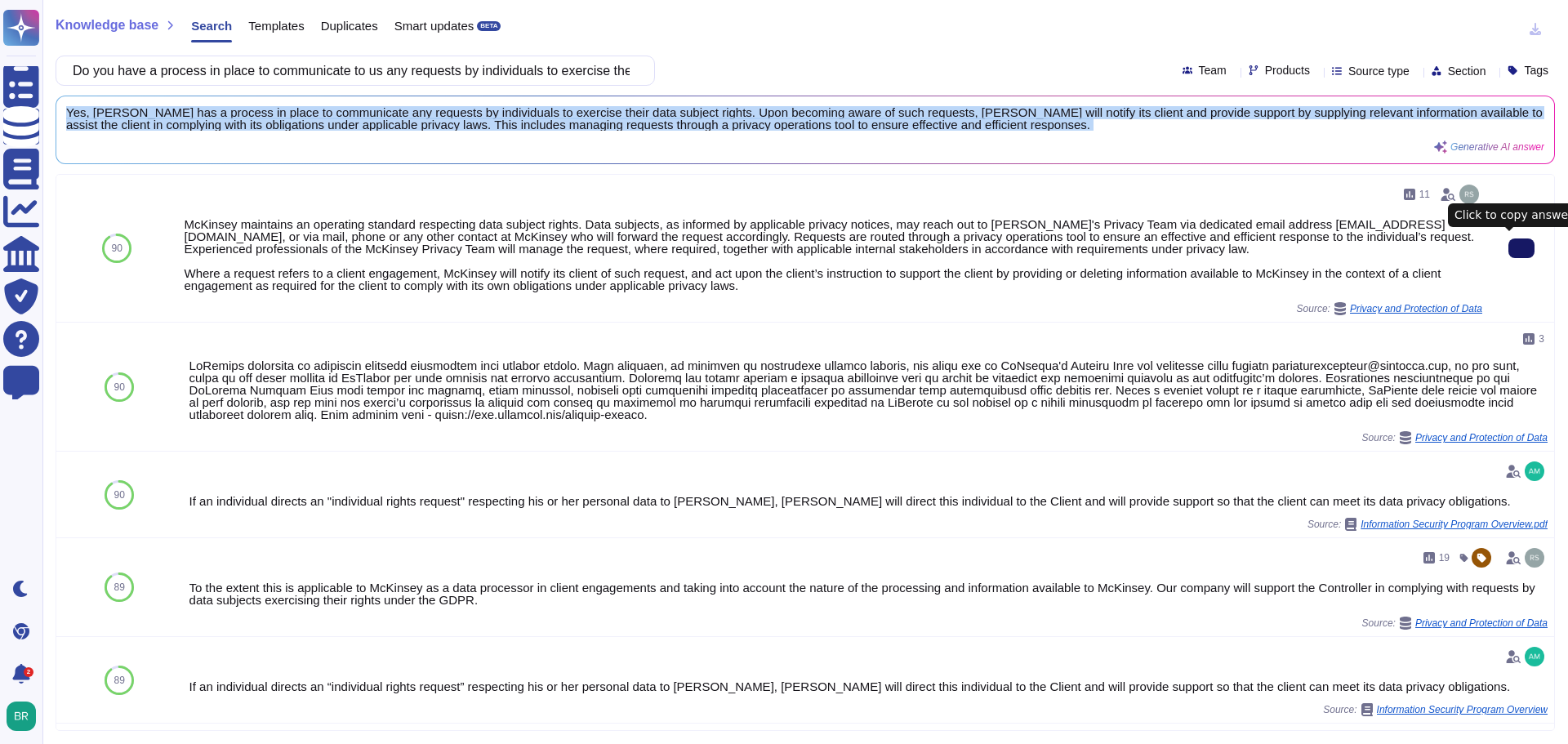
click at [1508, 250] on button at bounding box center [1521, 248] width 26 height 20
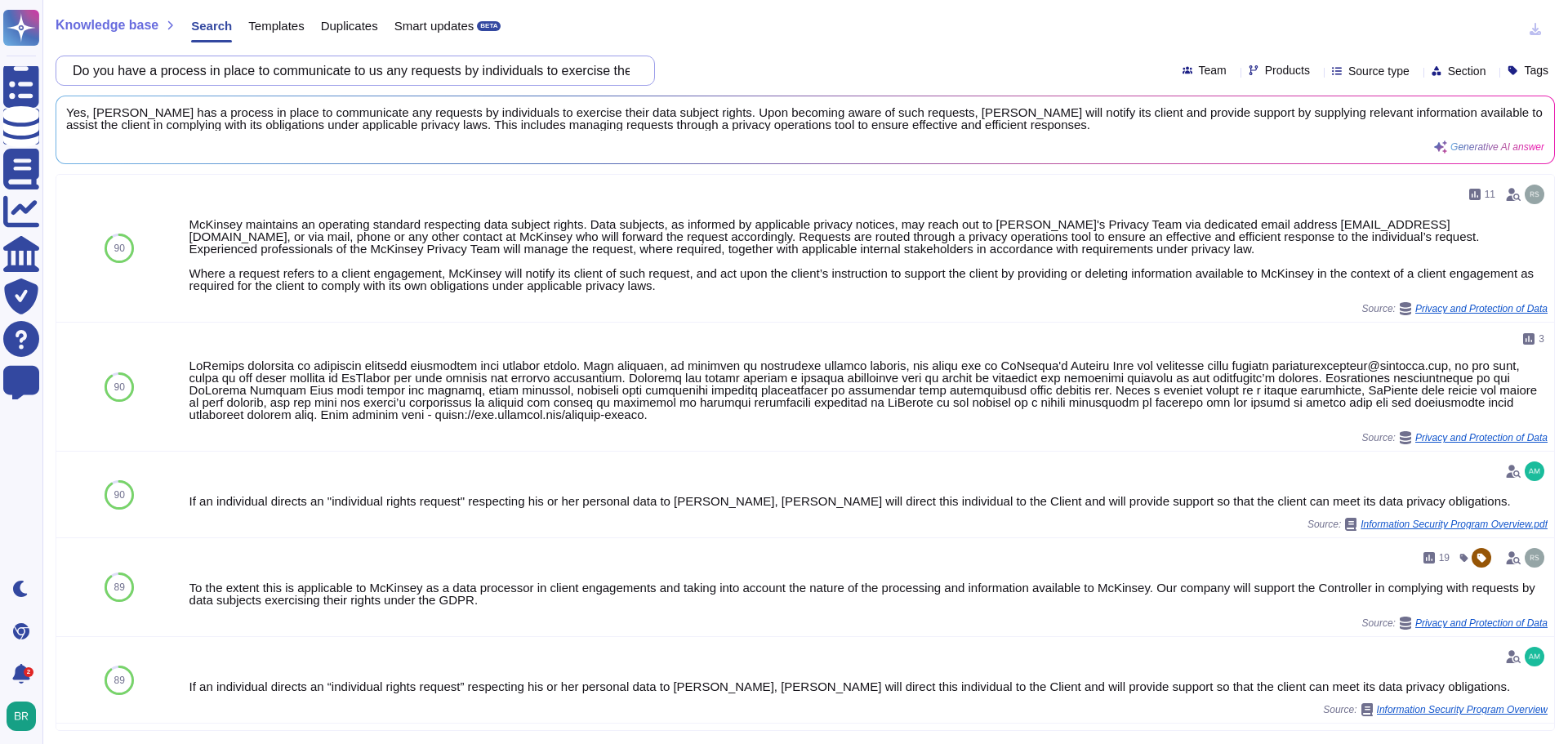
click at [392, 78] on input "Do you have a process in place to communicate to us any requests by individuals…" at bounding box center [351, 71] width 573 height 29
paste input "records management policy that addresses the privacy requirement that personal …"
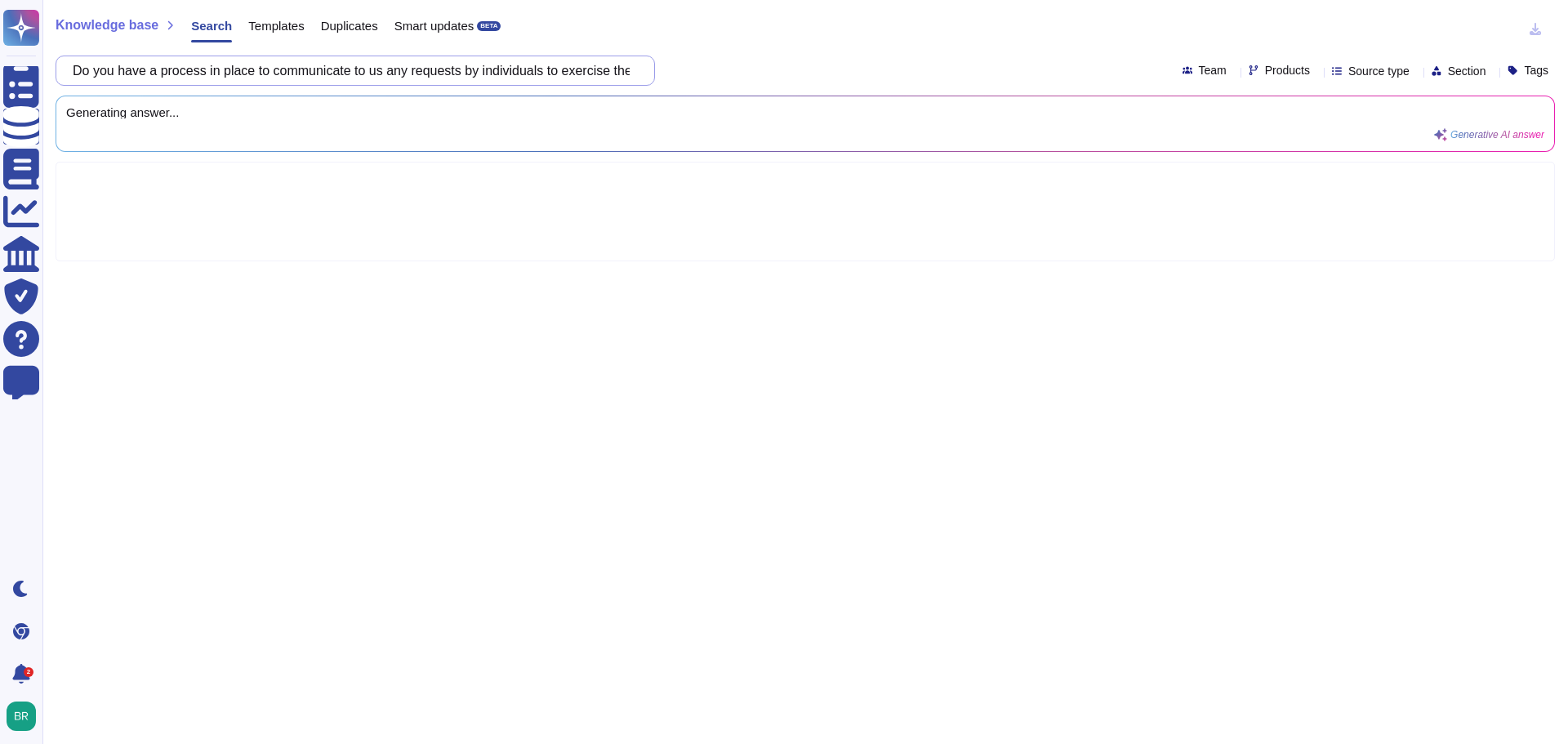
scroll to position [0, 605]
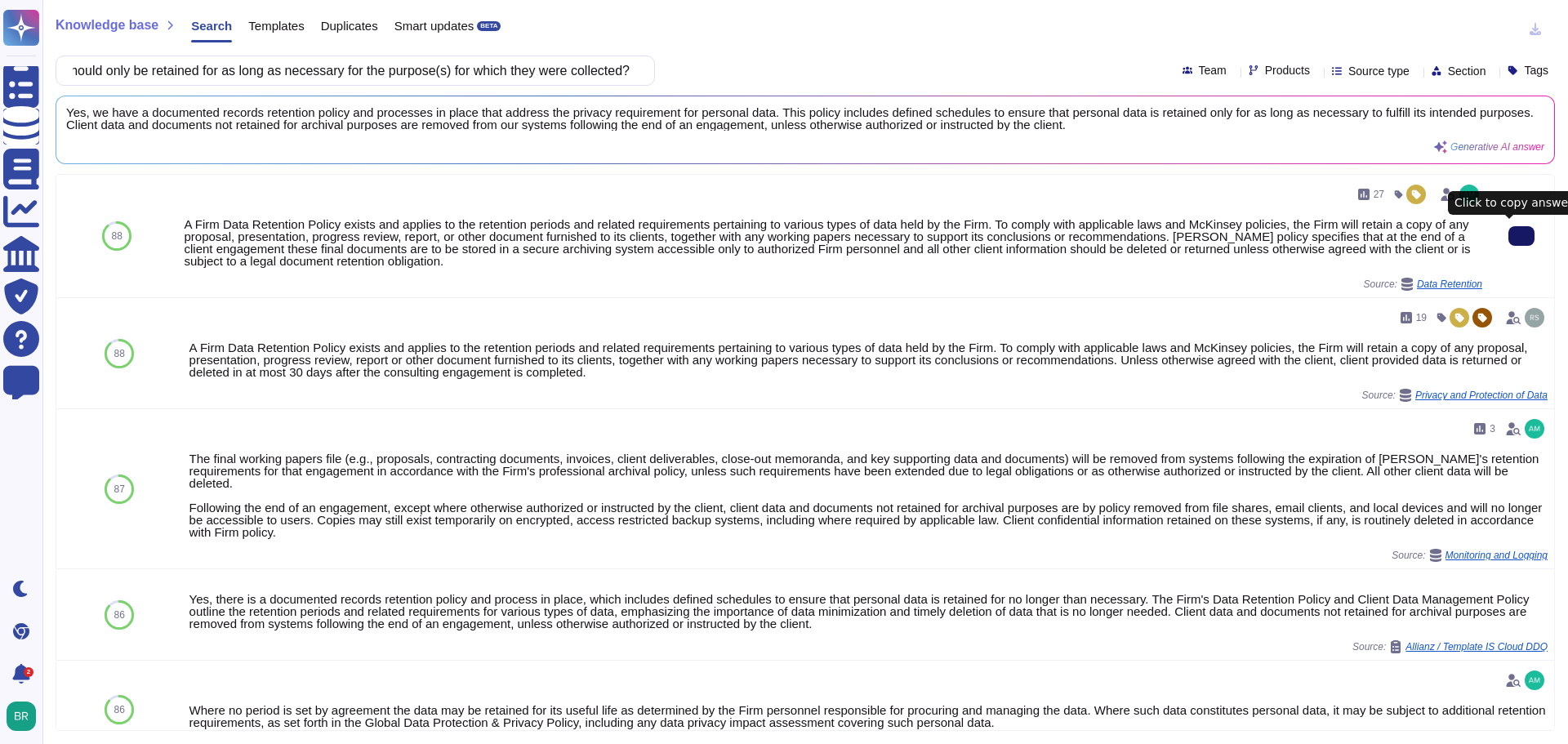
click at [1508, 238] on button at bounding box center [1521, 236] width 26 height 20
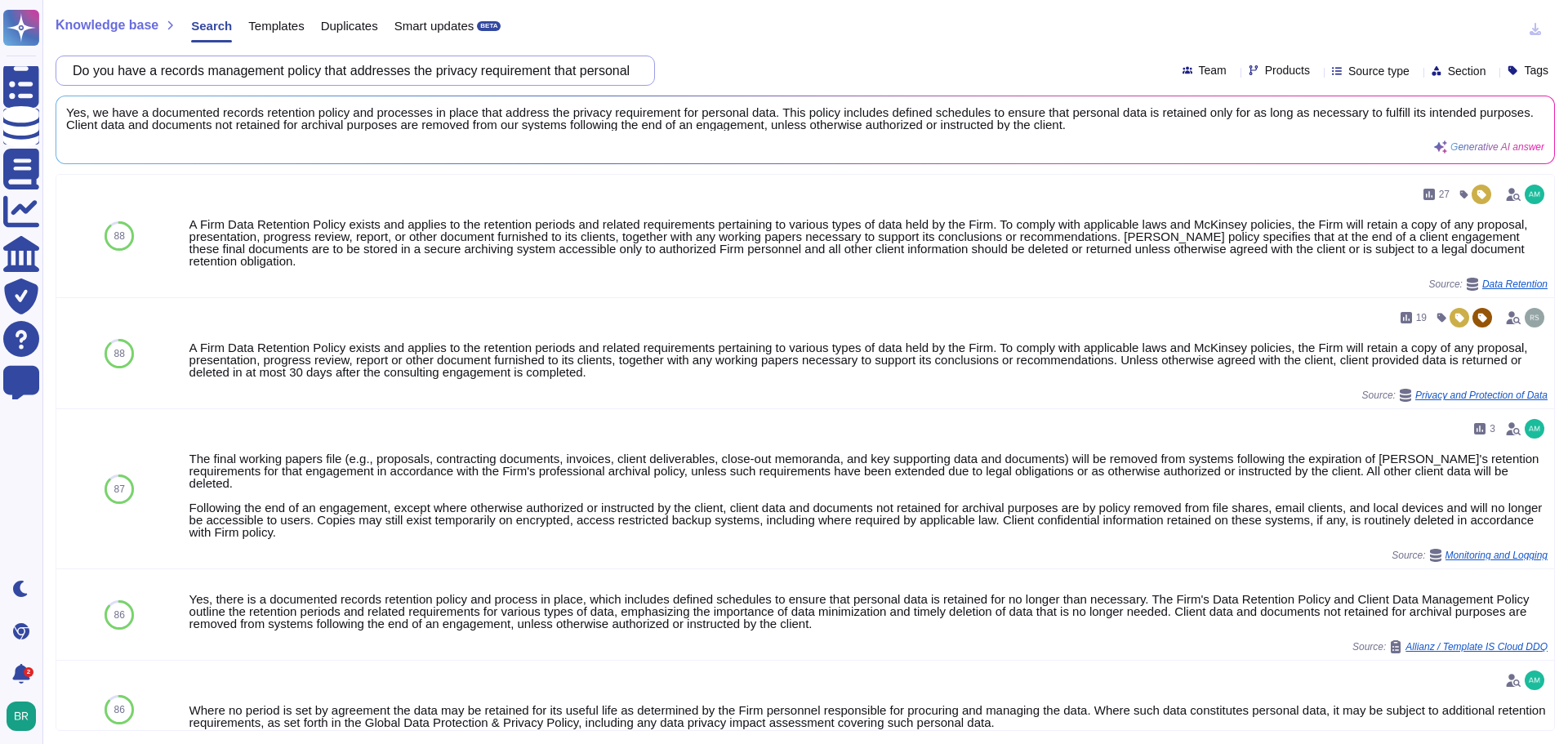
click at [406, 74] on input "Do you have a records management policy that addresses the privacy requirement …" at bounding box center [351, 71] width 573 height 29
paste input "documented policies or procedures for the return or disposal of information pro…"
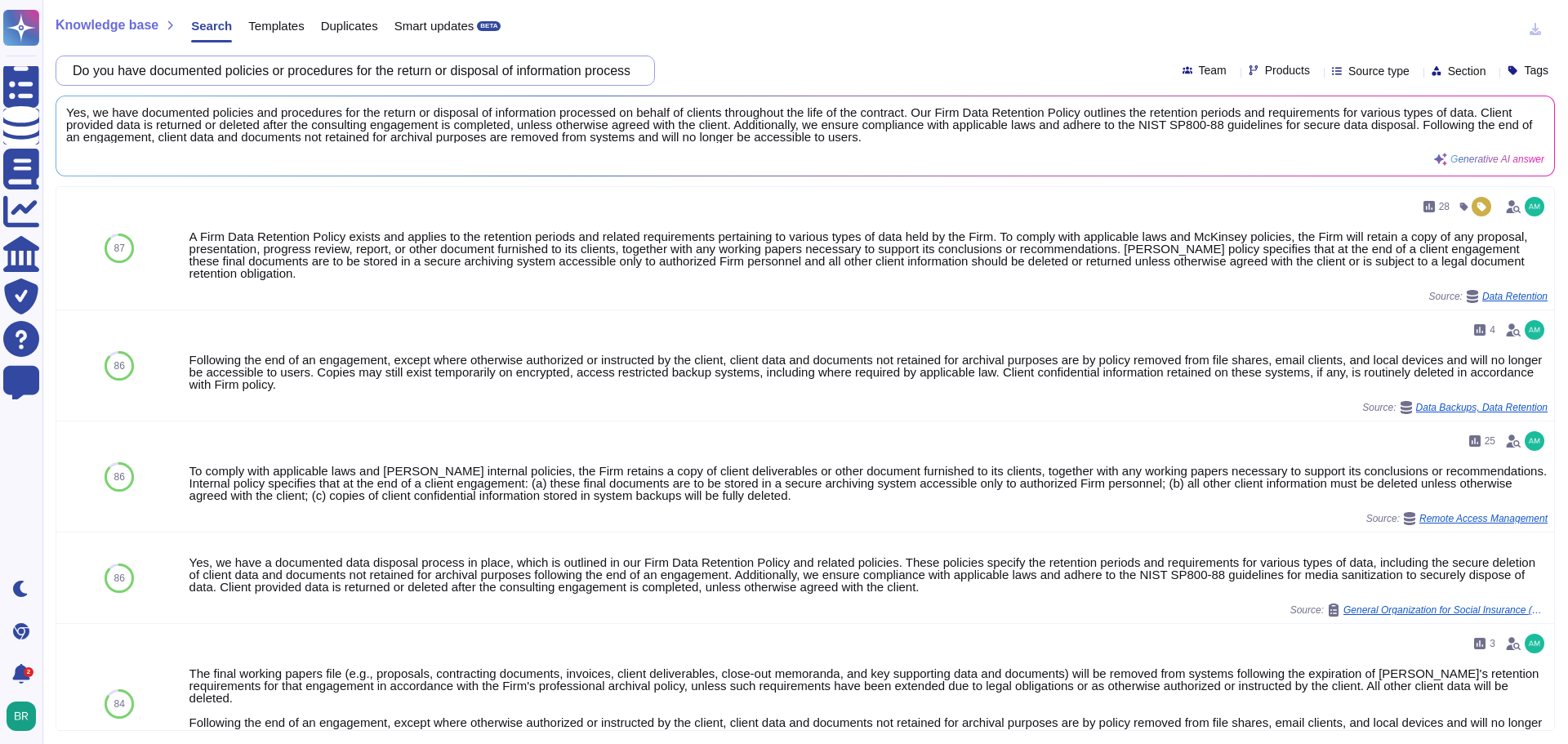
click at [462, 69] on input "Do you have documented policies or procedures for the return or disposal of inf…" at bounding box center [351, 71] width 573 height 29
paste input "an information security officer"
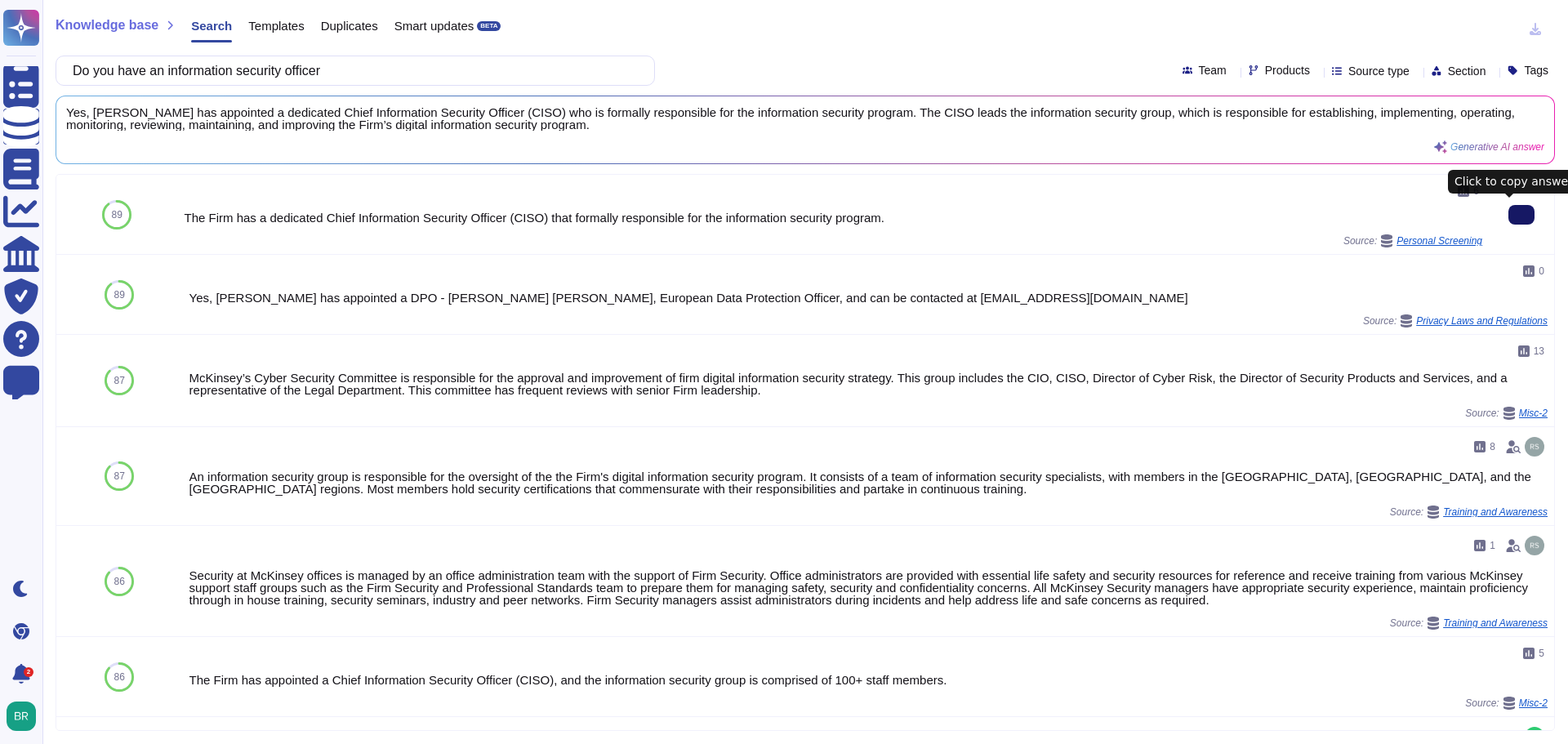
click at [383, 74] on input "Do you have an information security officer" at bounding box center [351, 71] width 573 height 29
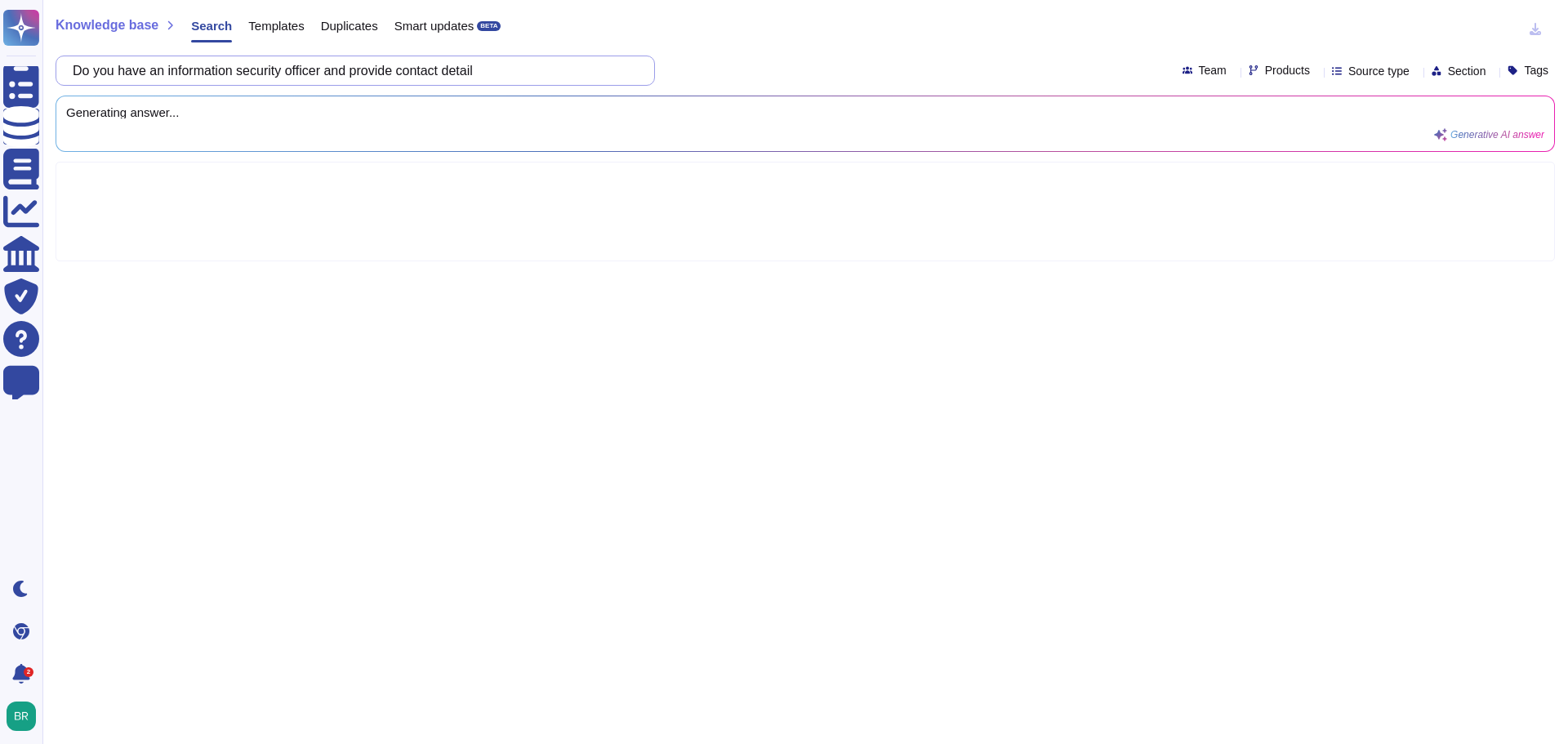
type input "Do you have an information security officer and provide contact details"
